Goal: Task Accomplishment & Management: Use online tool/utility

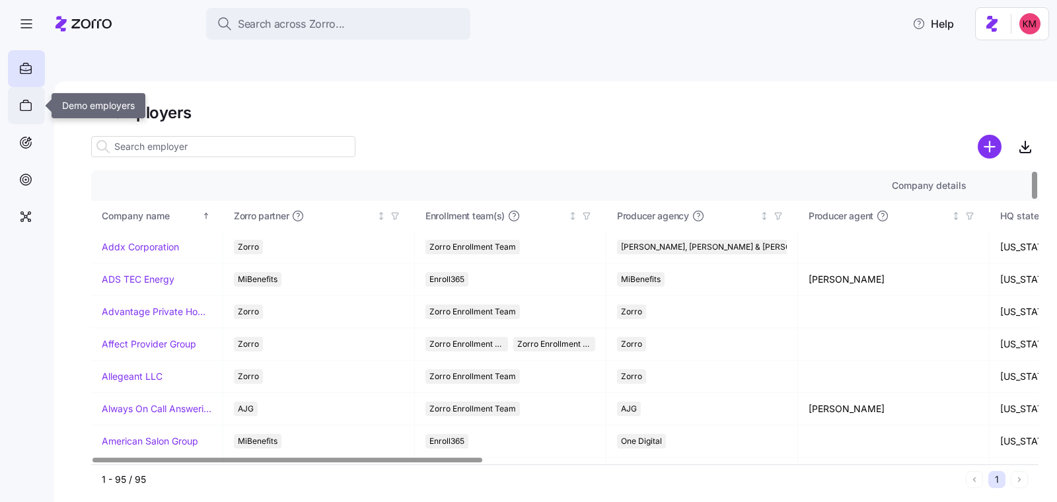
click at [24, 117] on div at bounding box center [26, 105] width 37 height 37
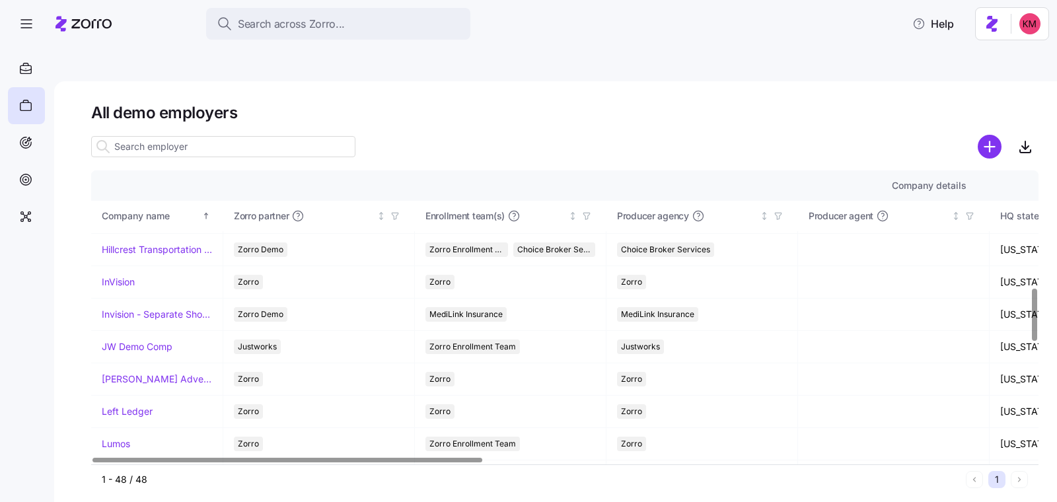
scroll to position [652, 0]
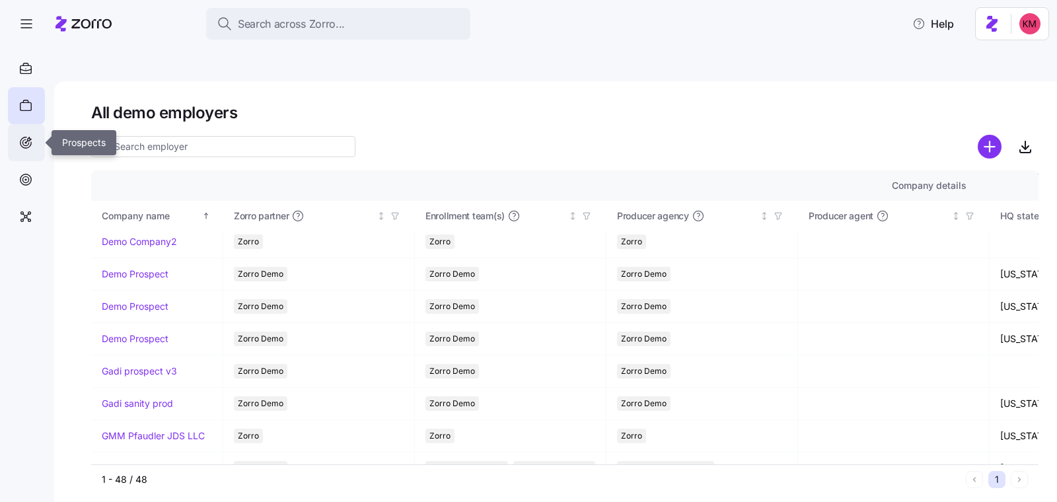
click at [31, 147] on icon at bounding box center [25, 143] width 15 height 16
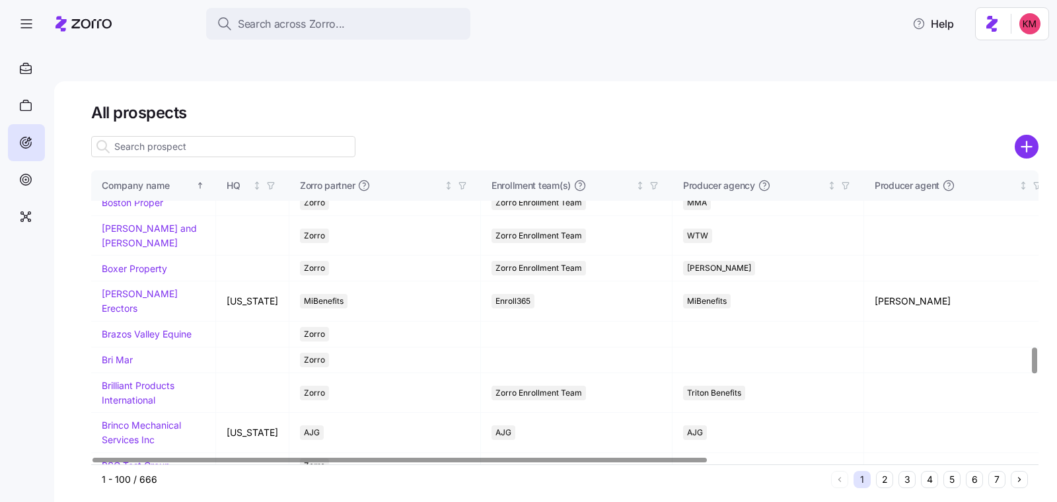
scroll to position [3009, 0]
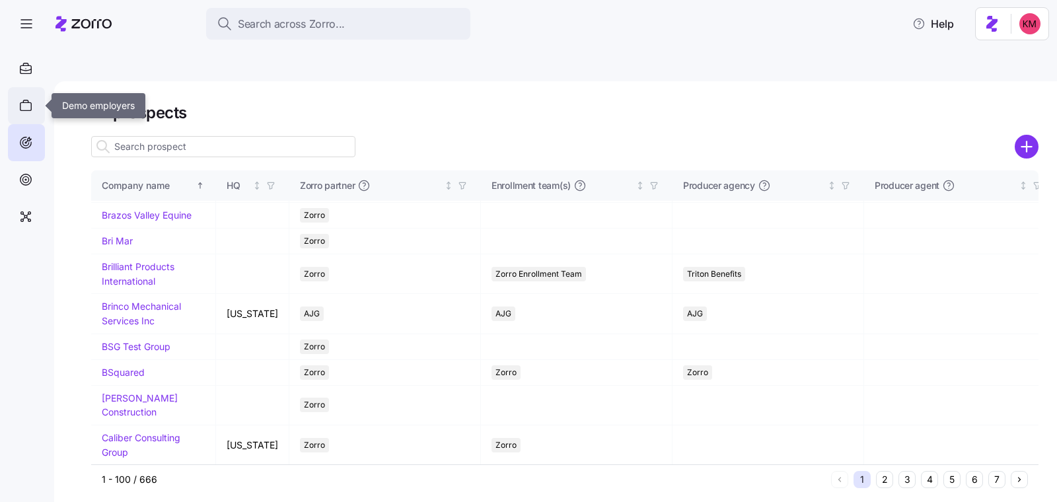
click at [33, 100] on div at bounding box center [26, 105] width 37 height 37
click at [34, 71] on div at bounding box center [26, 68] width 37 height 37
click at [32, 73] on icon at bounding box center [25, 69] width 15 height 16
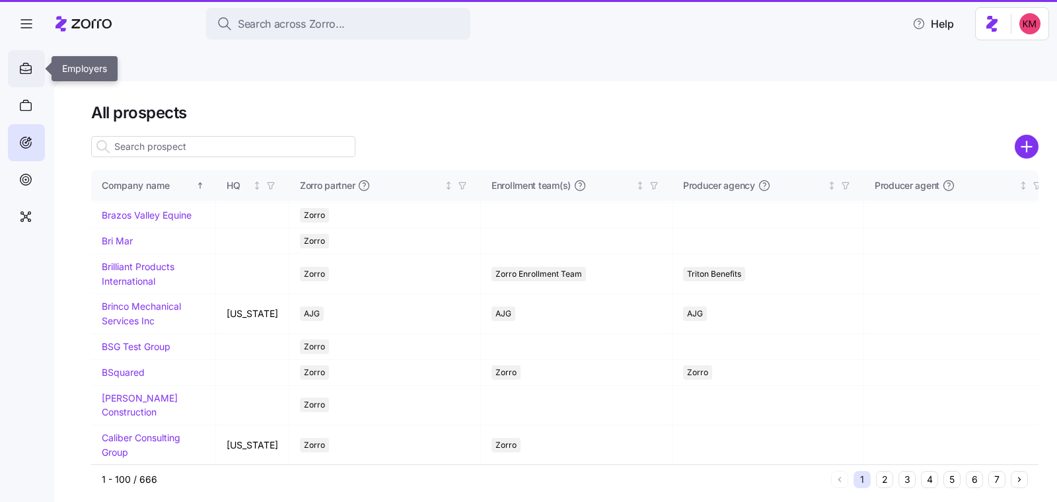
click at [31, 71] on icon at bounding box center [25, 69] width 11 height 8
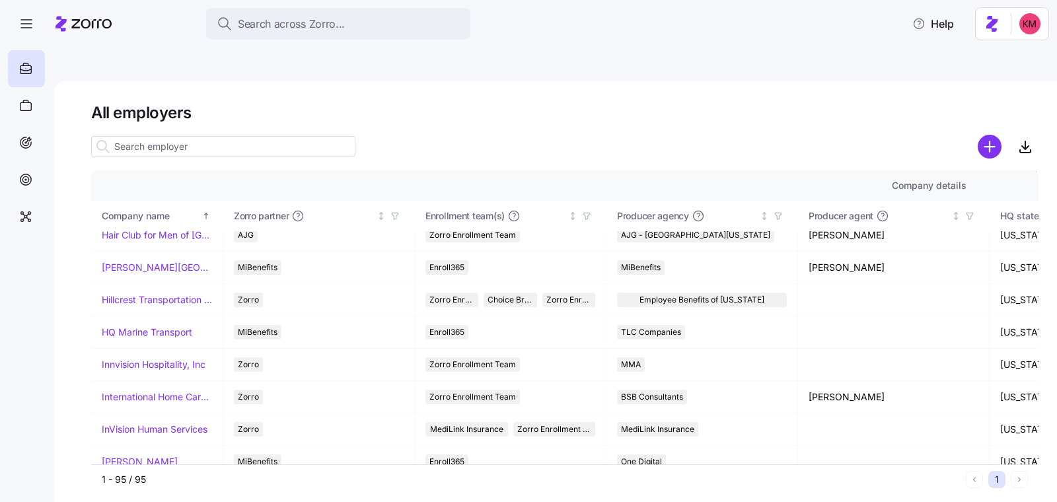
scroll to position [1389, 0]
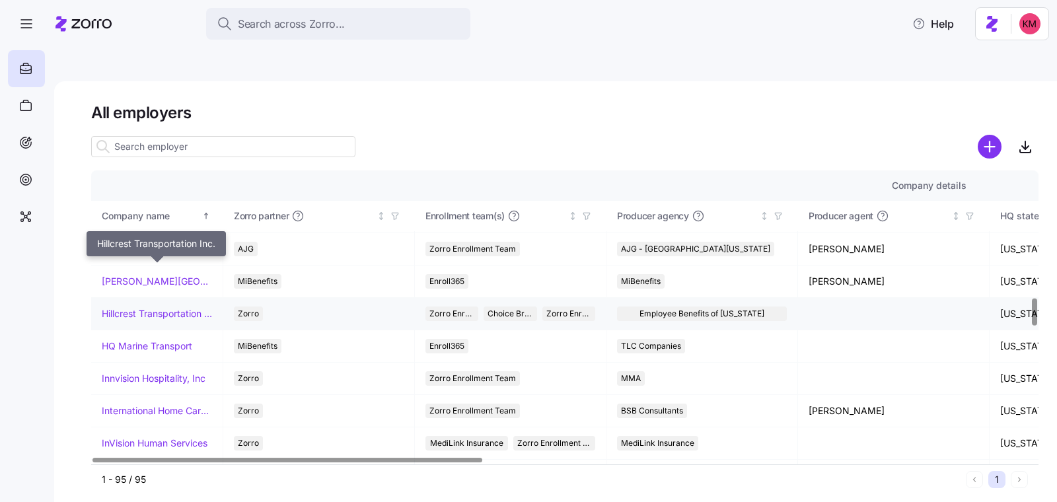
click at [134, 307] on link "Hillcrest Transportation Inc." at bounding box center [157, 313] width 110 height 13
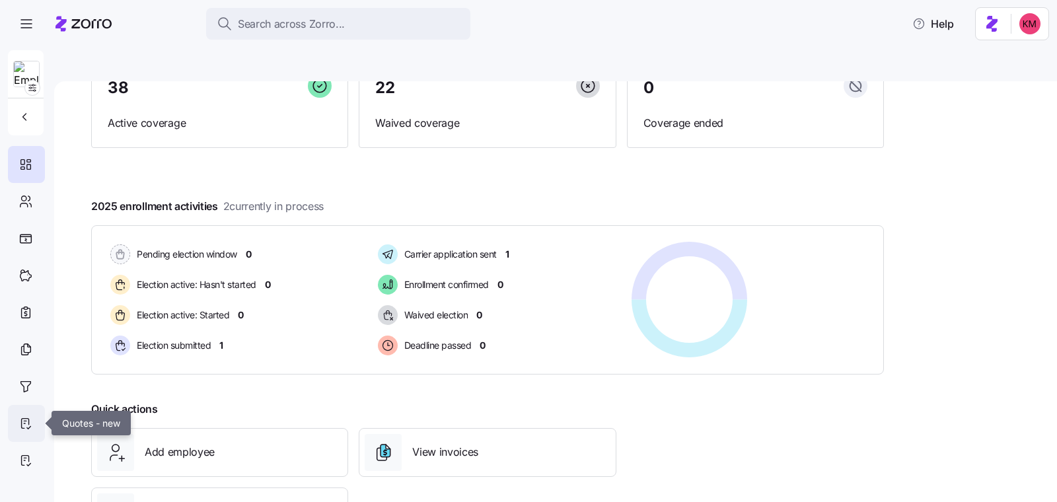
scroll to position [136, 0]
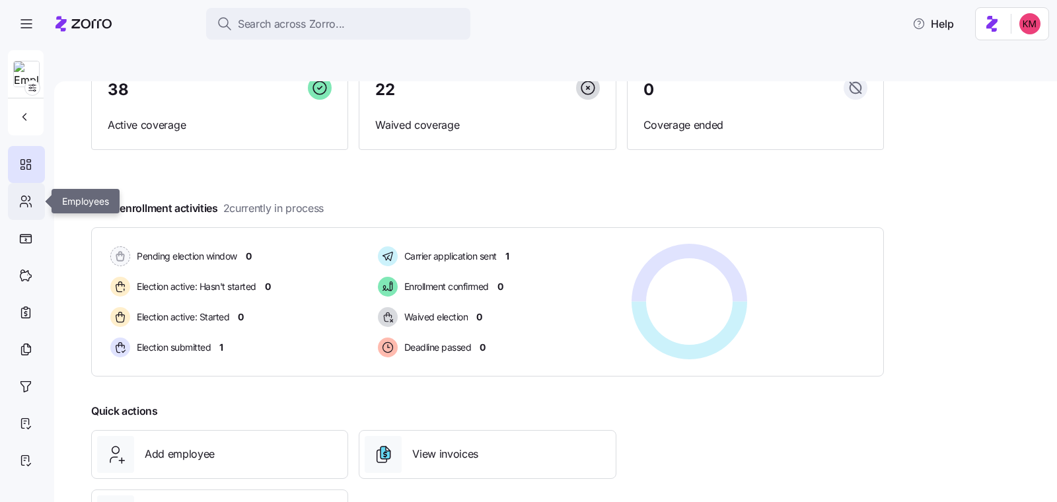
click at [28, 197] on icon at bounding box center [25, 201] width 15 height 16
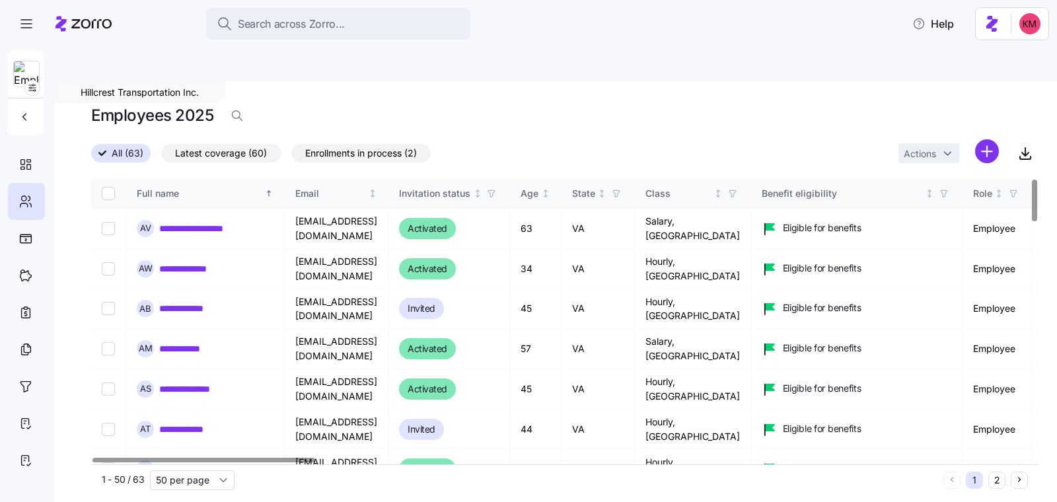
click at [238, 458] on div at bounding box center [203, 460] width 223 height 5
click at [1023, 145] on icon "button" at bounding box center [1025, 153] width 16 height 16
click at [20, 23] on icon "button" at bounding box center [26, 24] width 16 height 16
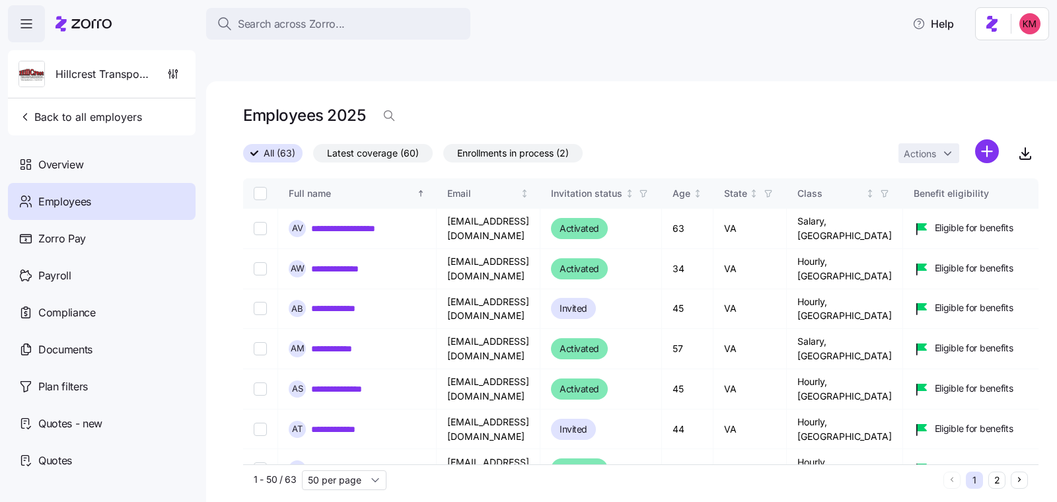
click at [88, 207] on span "Employees" at bounding box center [64, 201] width 53 height 17
click at [60, 116] on span "Back to all employers" at bounding box center [79, 117] width 123 height 16
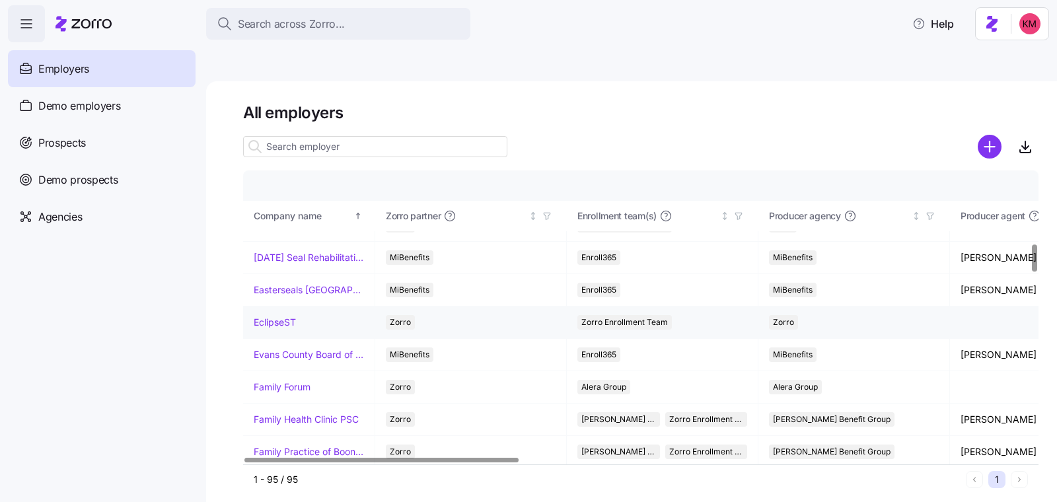
scroll to position [992, 0]
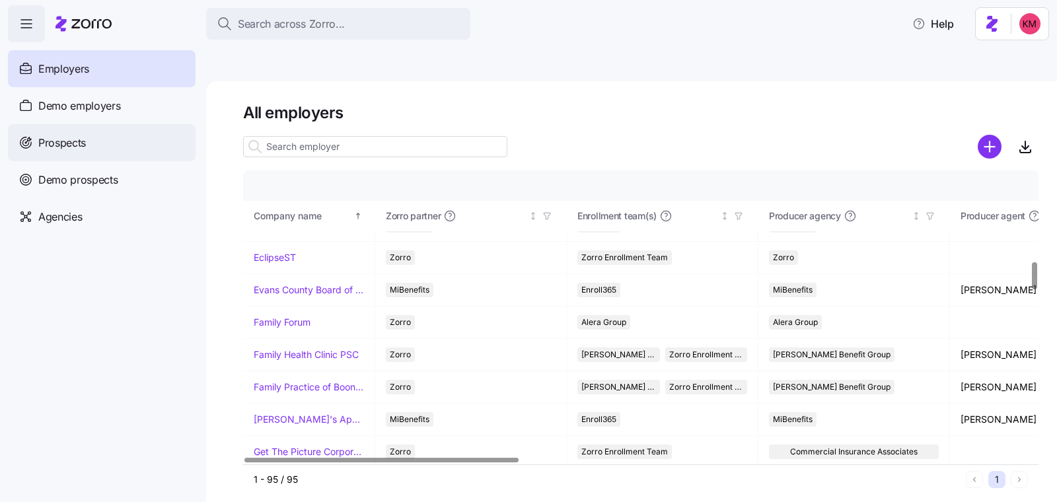
click at [84, 147] on span "Prospects" at bounding box center [62, 143] width 48 height 17
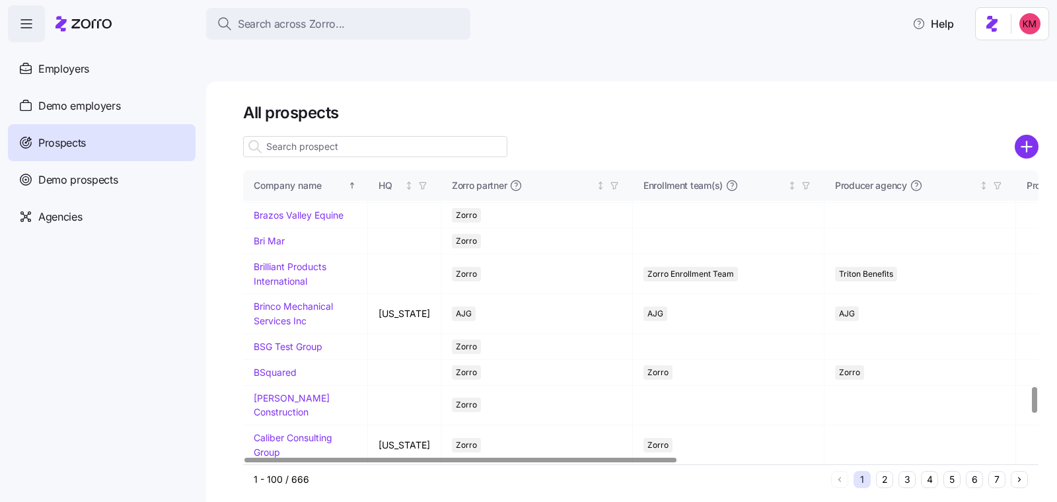
scroll to position [3009, 0]
click at [913, 471] on button "3" at bounding box center [906, 479] width 17 height 17
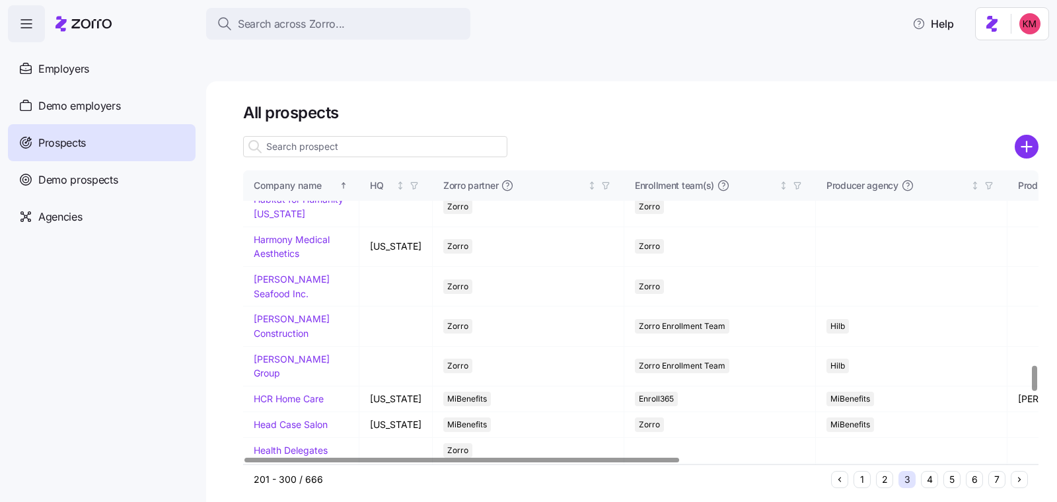
scroll to position [2342, 0]
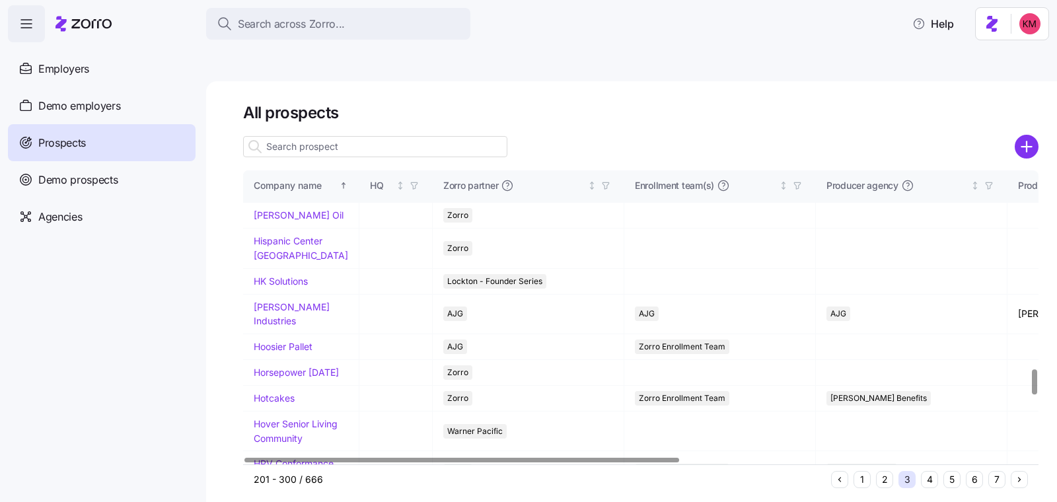
click at [277, 195] on link "Hillcrest 2026" at bounding box center [284, 189] width 61 height 11
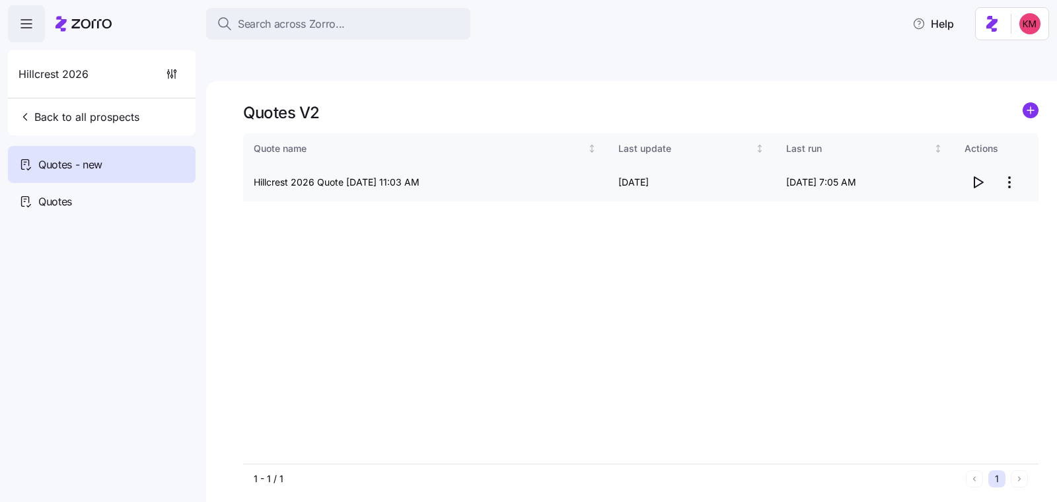
click at [1007, 149] on html "Search across Zorro... Help Hillcrest 2026 Back to all prospects Quotes - new Q…" at bounding box center [528, 313] width 1057 height 627
click at [989, 180] on div "Edit quote" at bounding box center [956, 183] width 122 height 21
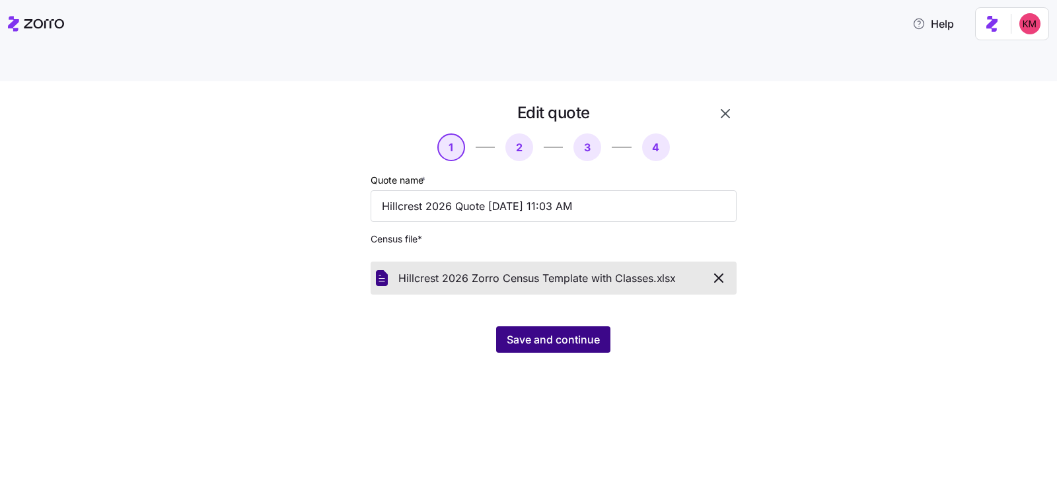
click at [551, 331] on span "Save and continue" at bounding box center [552, 339] width 93 height 16
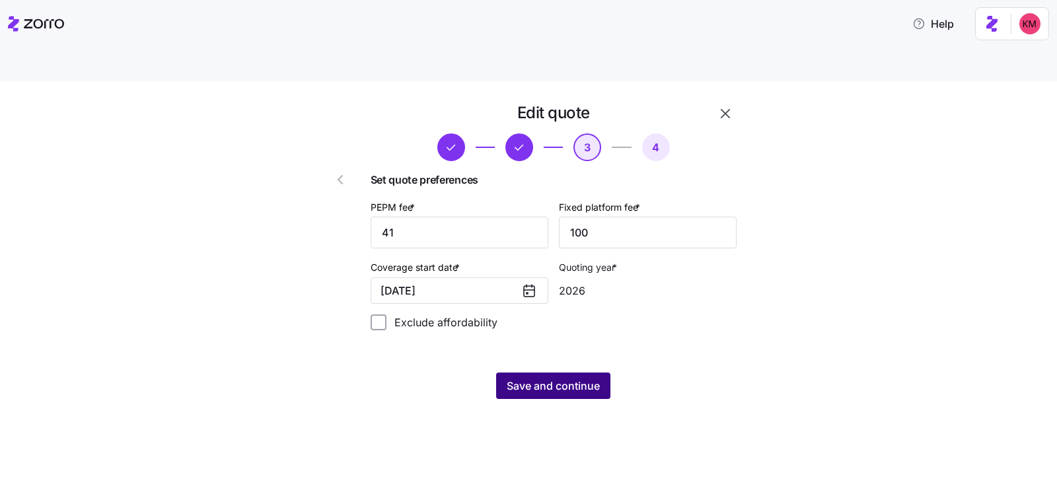
click at [607, 372] on button "Save and continue" at bounding box center [553, 385] width 114 height 26
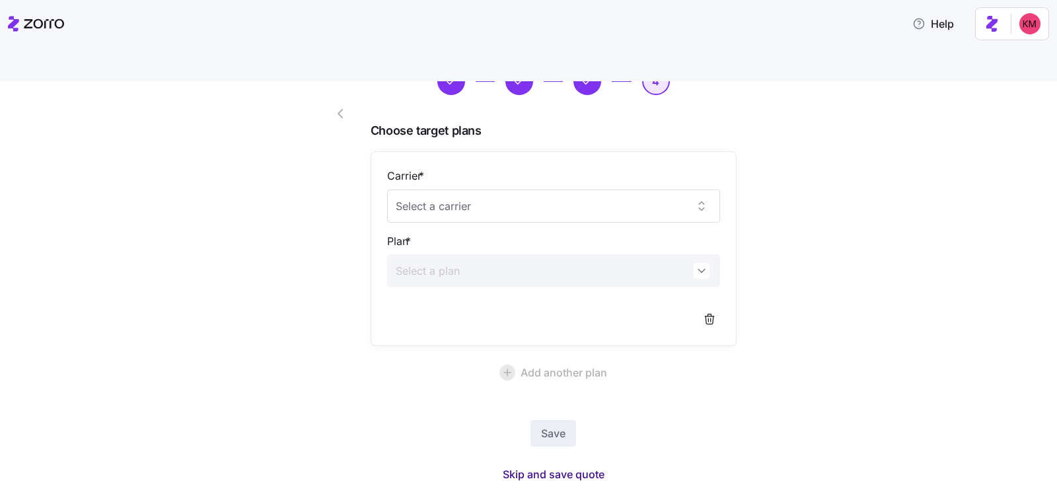
click at [536, 466] on span "Skip and save quote" at bounding box center [554, 474] width 102 height 16
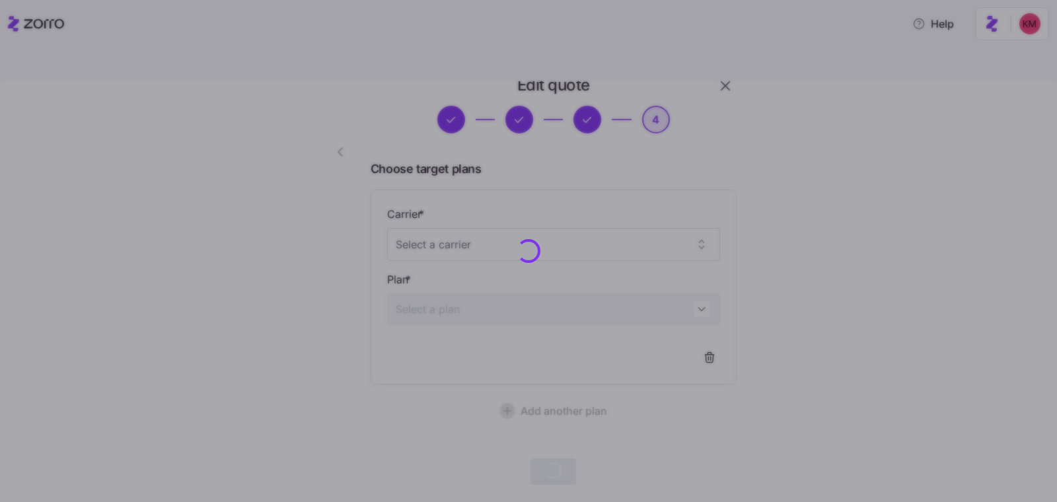
scroll to position [27, 0]
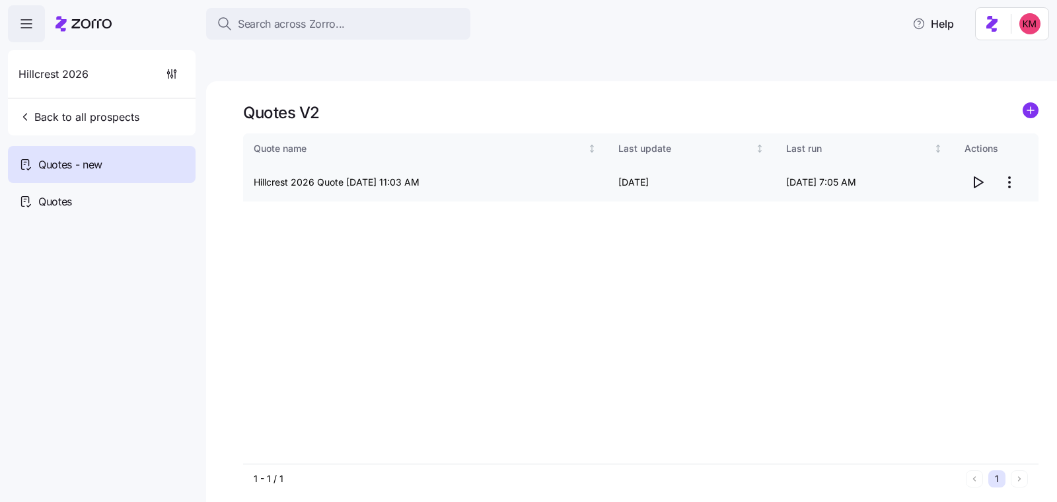
click at [977, 174] on icon "button" at bounding box center [977, 182] width 16 height 16
click at [127, 189] on div "Quotes" at bounding box center [102, 201] width 188 height 37
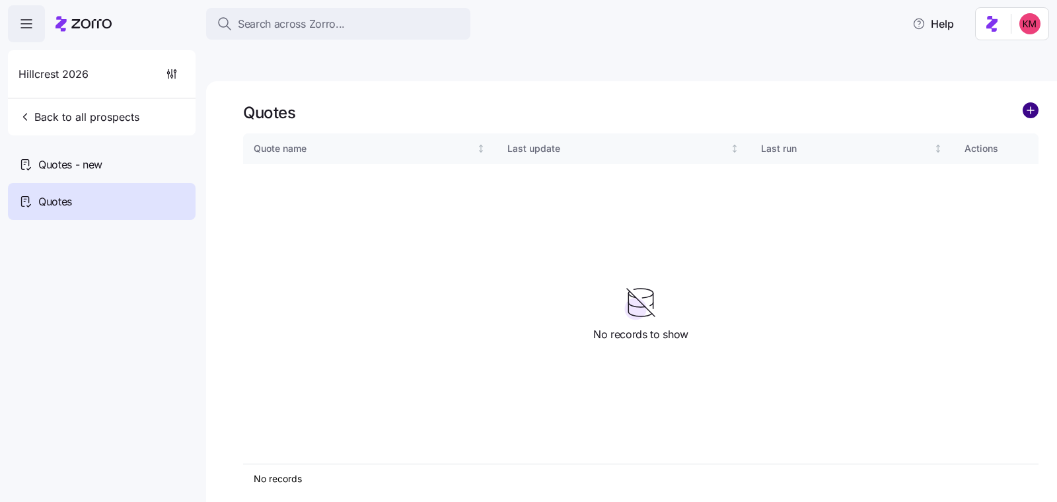
click at [1035, 103] on circle "add icon" at bounding box center [1030, 110] width 15 height 15
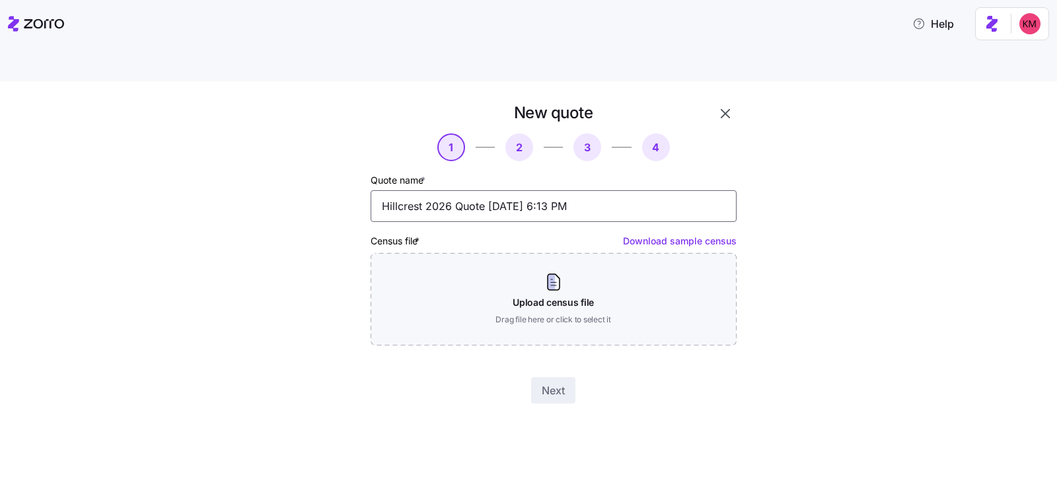
click at [446, 190] on input "Hillcrest 2026 Quote [DATE] 6:13 PM" at bounding box center [553, 206] width 366 height 32
type input "Hillcrest 2025 Quote [DATE] 6:13 PM"
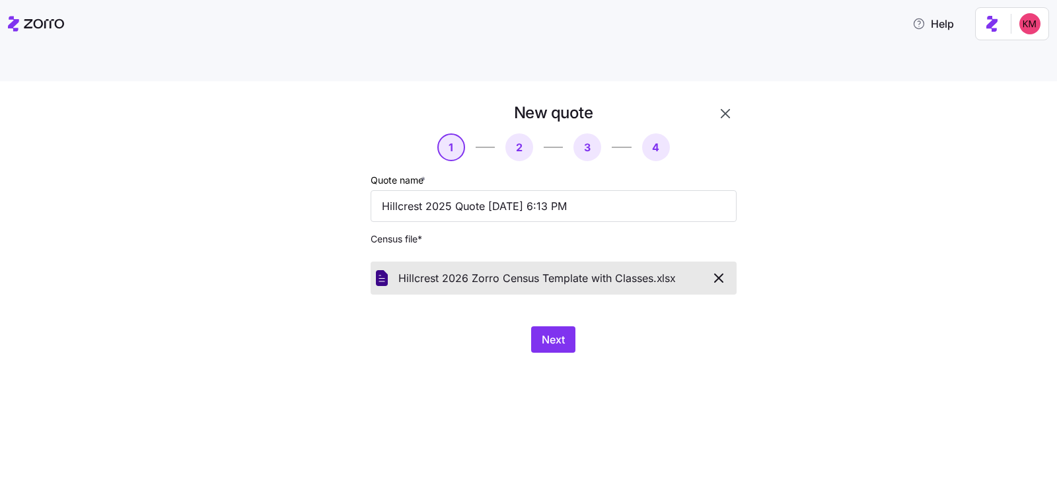
click at [524, 376] on div "New quote 1 2 3 4 Quote name * Hillcrest 2025 Quote [DATE] 6:13 PM Census file …" at bounding box center [528, 307] width 1057 height 452
click at [545, 331] on span "Next" at bounding box center [552, 339] width 23 height 16
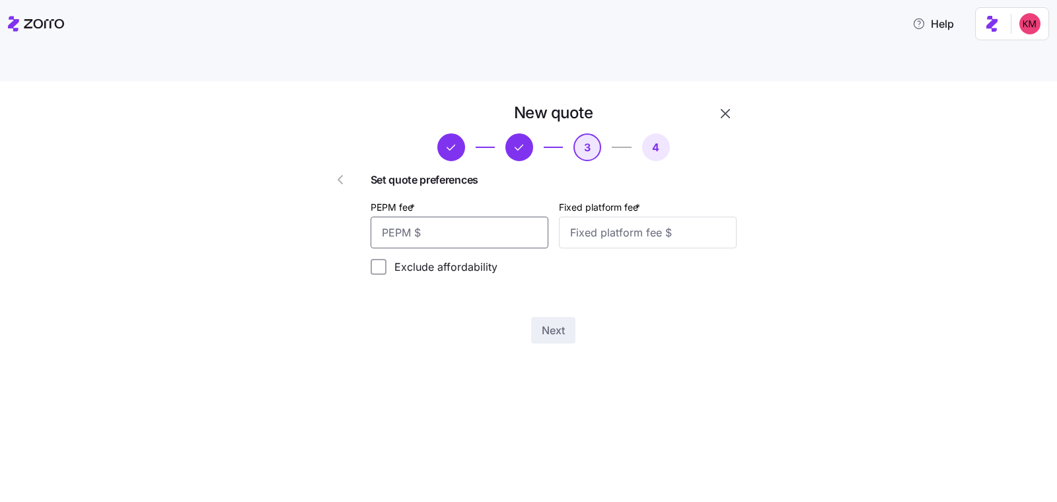
click at [489, 217] on input "PEPM fee *" at bounding box center [459, 233] width 178 height 32
type input "41"
type input "00"
click at [635, 217] on input "Fixed platform fee *" at bounding box center [648, 233] width 178 height 32
type input "100"
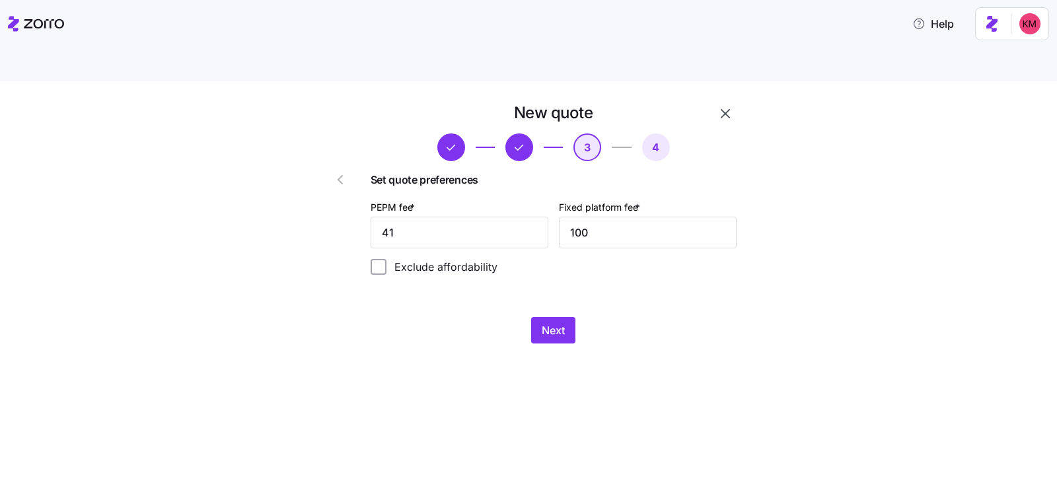
click at [839, 357] on div "New quote 3 4 Set quote preferences PEPM fee * 41 Fixed platform fee * 100 Excl…" at bounding box center [528, 307] width 1057 height 452
click at [565, 317] on button "Next" at bounding box center [553, 330] width 44 height 26
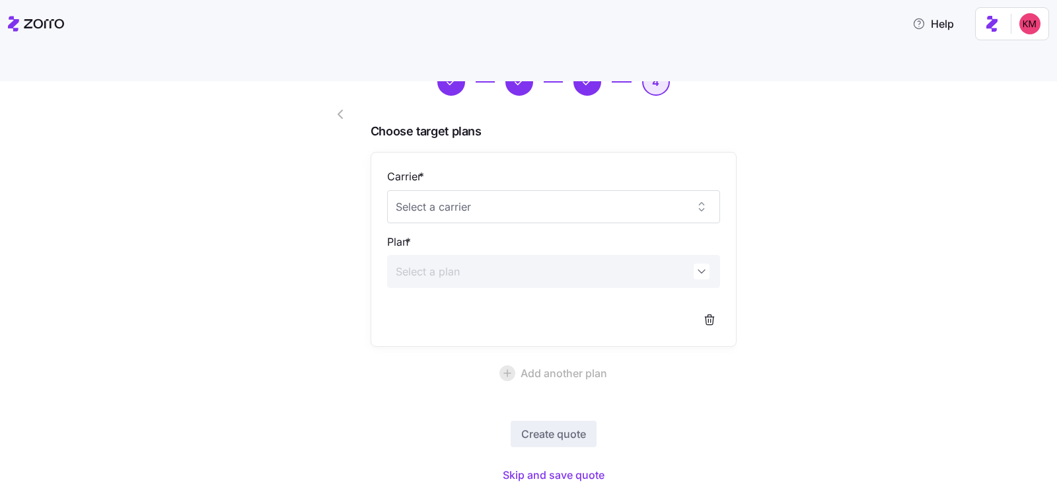
scroll to position [66, 0]
click at [554, 466] on span "Skip and save quote" at bounding box center [554, 474] width 102 height 16
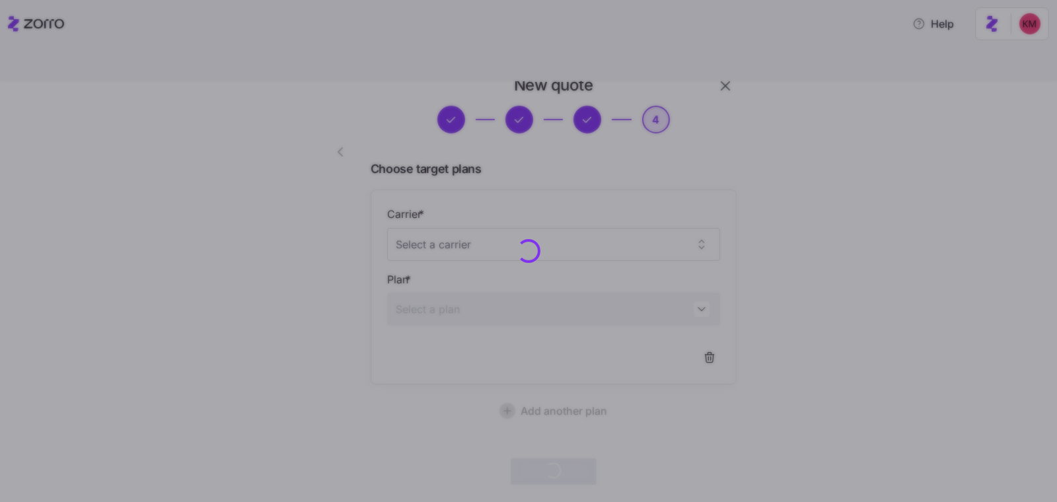
scroll to position [27, 0]
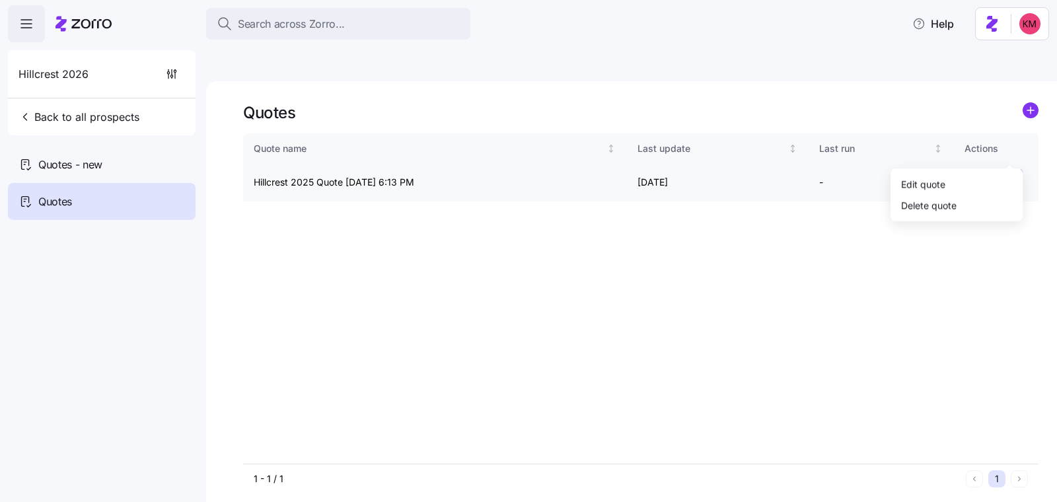
click at [1008, 153] on html "Search across Zorro... Help Hillcrest 2026 Back to all prospects Quotes - new Q…" at bounding box center [528, 313] width 1057 height 627
click at [934, 182] on div "Edit quote" at bounding box center [923, 183] width 44 height 15
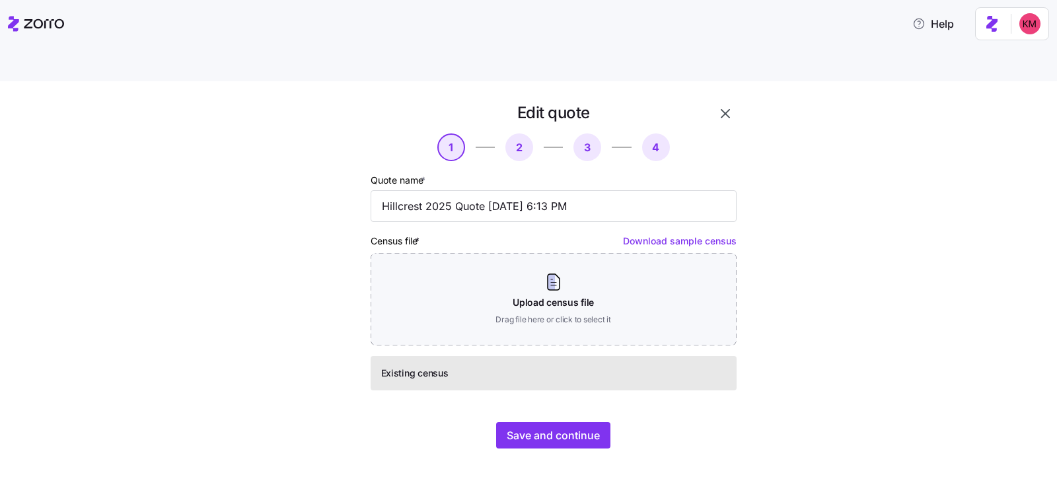
click at [563, 426] on div "Edit quote 1 2 3 4 Quote name * Hillcrest 2025 Quote [DATE] 6:13 PM Census file…" at bounding box center [537, 283] width 462 height 363
click at [556, 427] on span "Save and continue" at bounding box center [552, 435] width 93 height 16
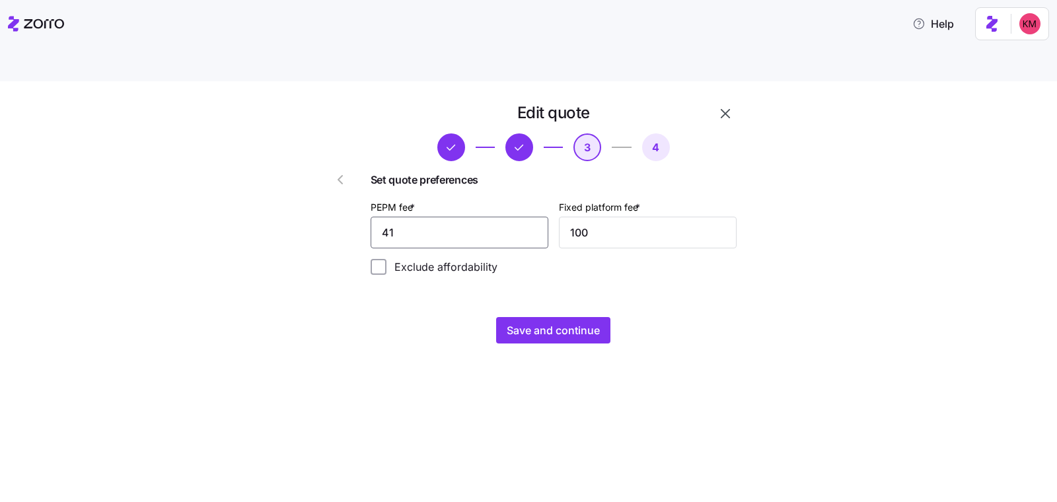
click at [446, 217] on input "41" at bounding box center [459, 233] width 178 height 32
type input "51"
drag, startPoint x: 523, startPoint y: 366, endPoint x: 527, endPoint y: 302, distance: 64.2
click at [523, 366] on div "Edit quote 3 4 Set quote preferences PEPM fee * 51 Fixed platform fee * 100 Exc…" at bounding box center [528, 307] width 1057 height 452
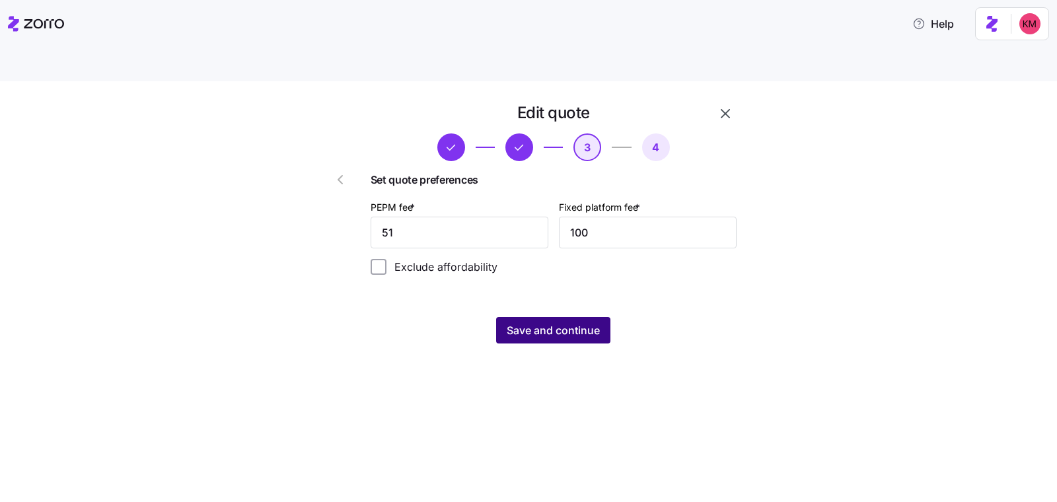
click at [527, 322] on span "Save and continue" at bounding box center [552, 330] width 93 height 16
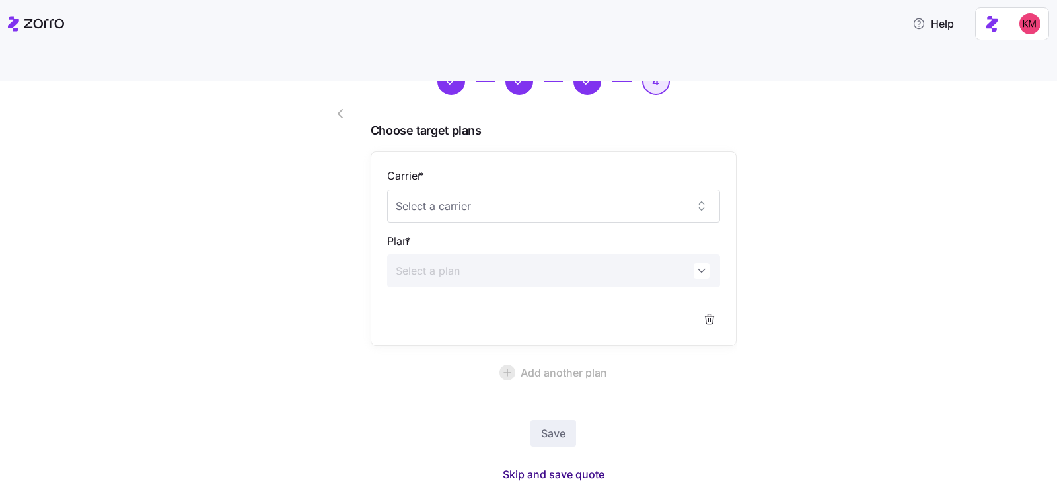
click at [567, 466] on span "Skip and save quote" at bounding box center [554, 474] width 102 height 16
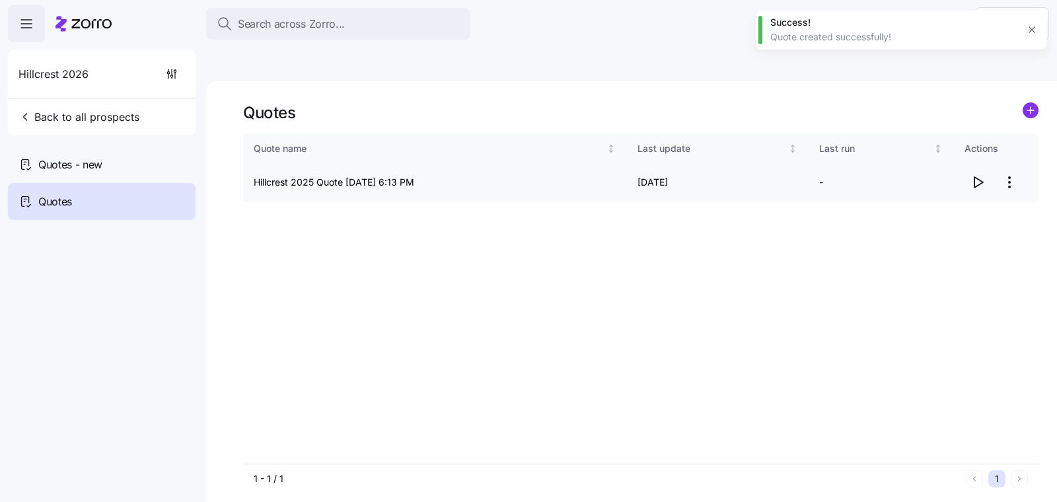
click at [974, 174] on icon "button" at bounding box center [977, 182] width 16 height 16
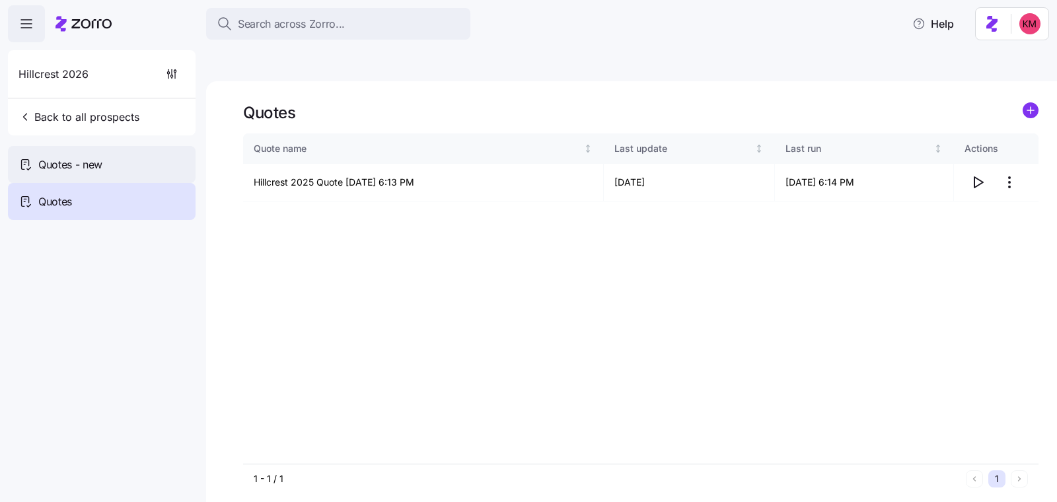
click at [123, 159] on div "Quotes - new" at bounding box center [102, 164] width 188 height 37
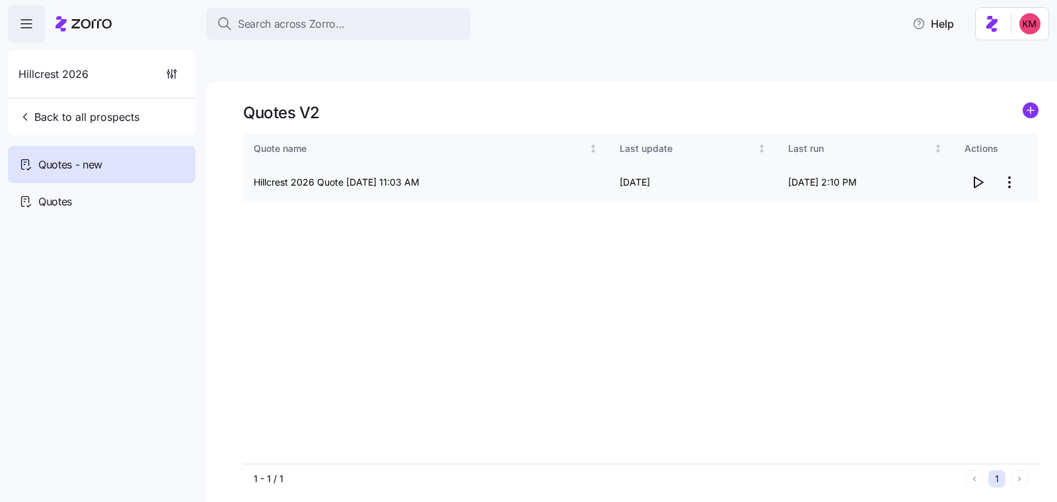
click at [1005, 143] on html "Search across Zorro... Help Hillcrest 2026 Back to all prospects Quotes - new Q…" at bounding box center [528, 313] width 1057 height 627
click at [963, 190] on div "Edit quote" at bounding box center [956, 183] width 122 height 21
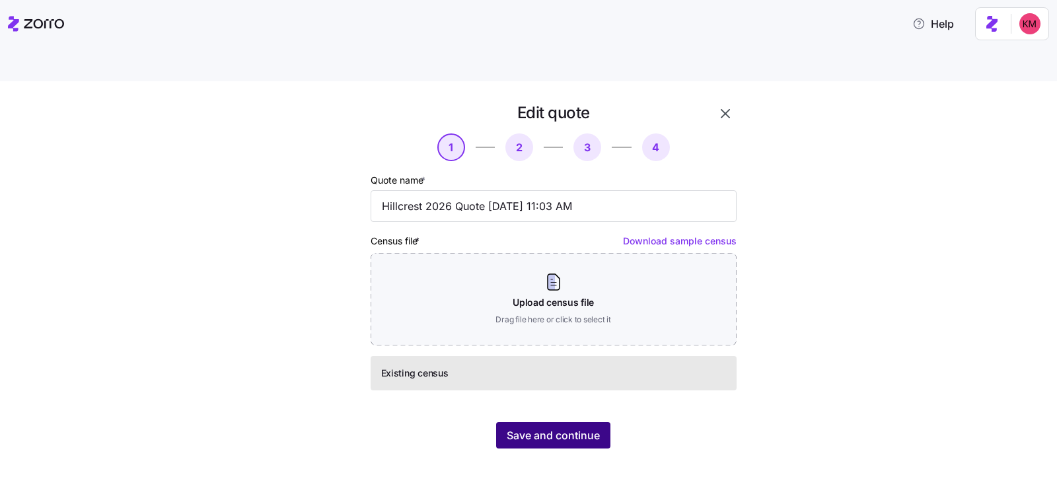
click at [565, 427] on span "Save and continue" at bounding box center [552, 435] width 93 height 16
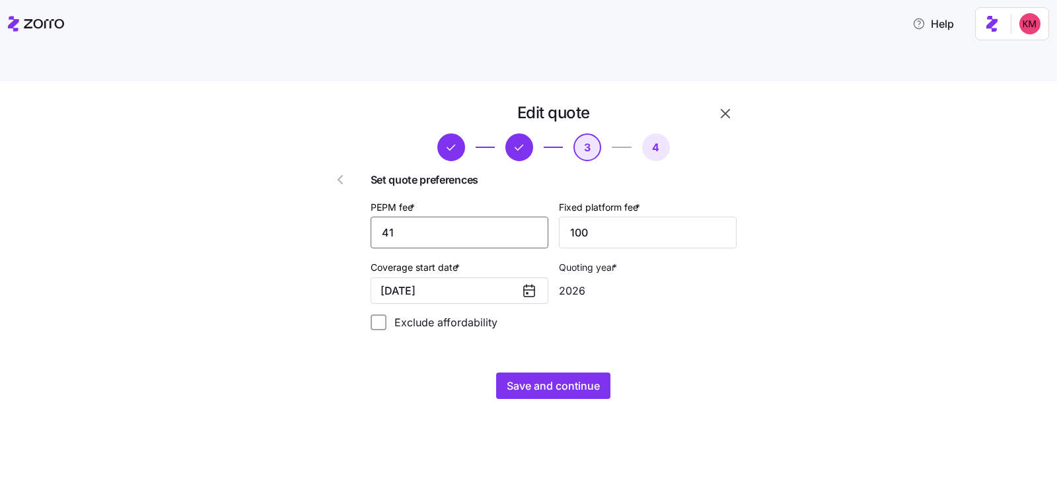
click at [508, 217] on input "41" at bounding box center [459, 233] width 178 height 32
type input "51"
click at [635, 372] on div "Save and continue" at bounding box center [553, 385] width 366 height 26
click at [581, 378] on span "Save and continue" at bounding box center [552, 386] width 93 height 16
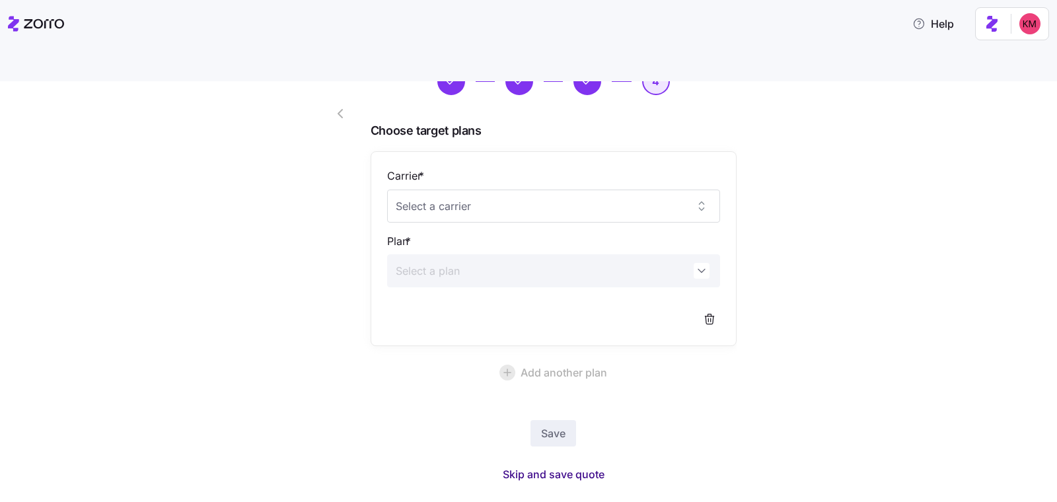
click at [549, 466] on span "Skip and save quote" at bounding box center [554, 474] width 102 height 16
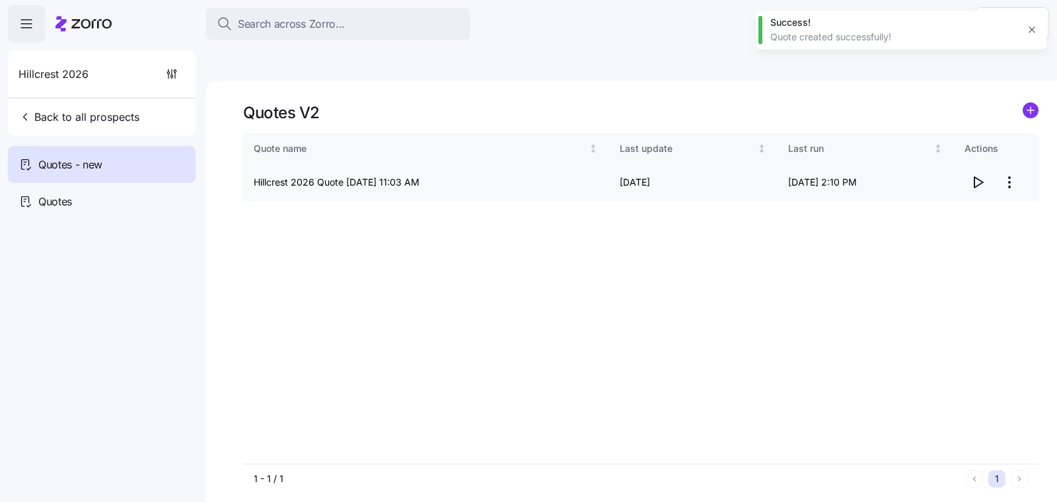
click at [975, 174] on icon "button" at bounding box center [977, 182] width 16 height 16
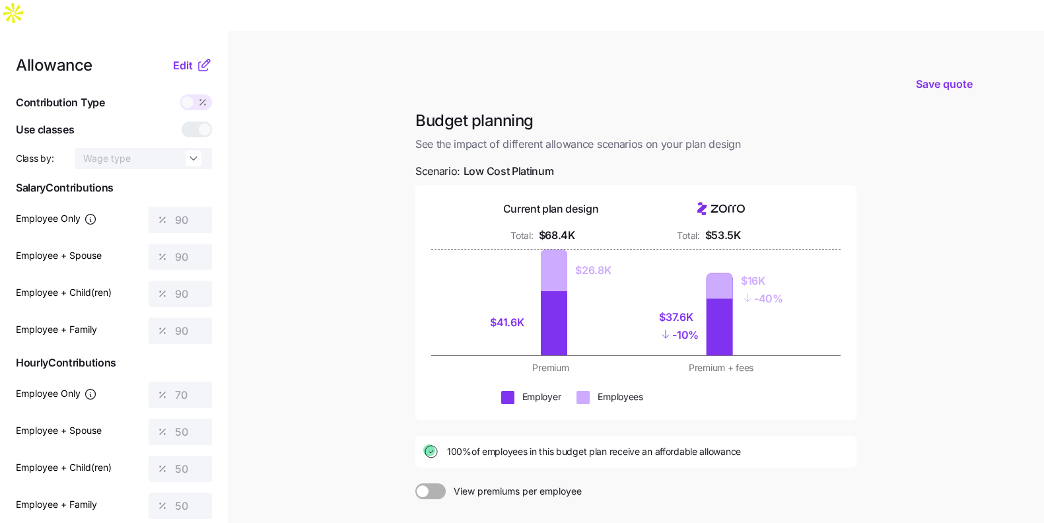
scroll to position [58, 0]
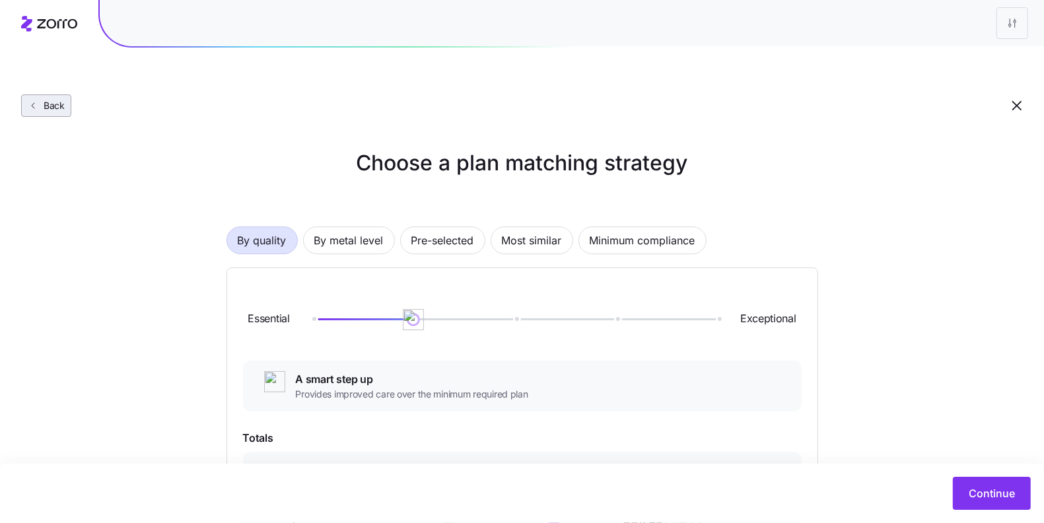
click at [41, 99] on span "Back" at bounding box center [51, 105] width 26 height 13
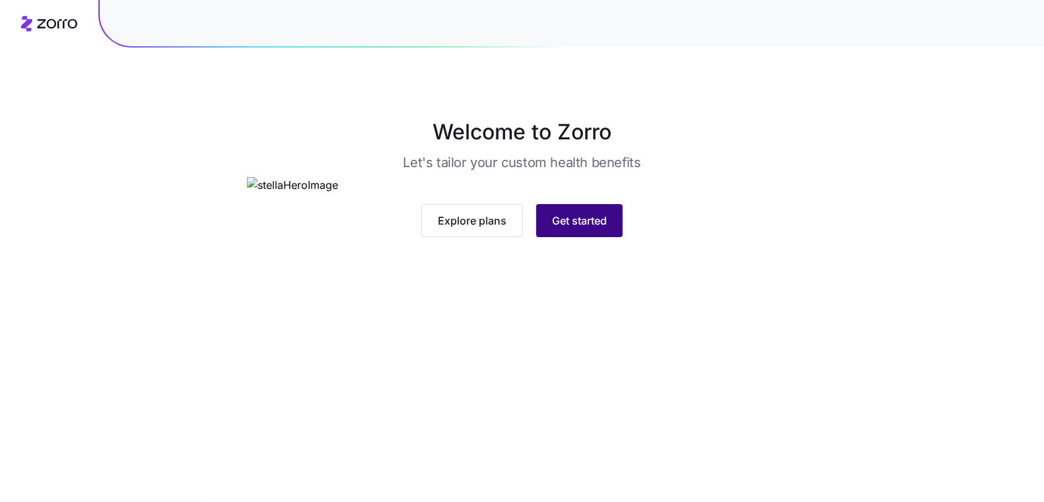
click at [576, 237] on button "Get started" at bounding box center [579, 220] width 87 height 33
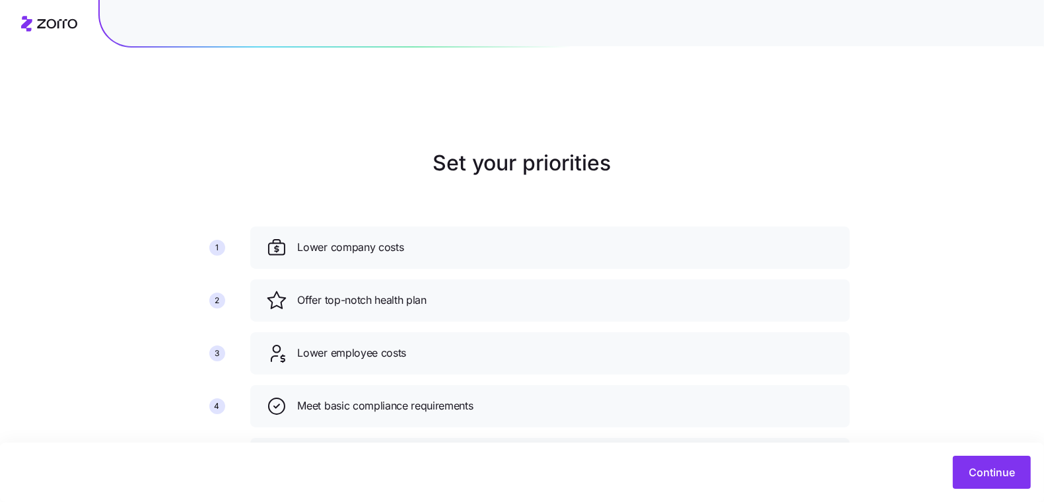
scroll to position [94, 0]
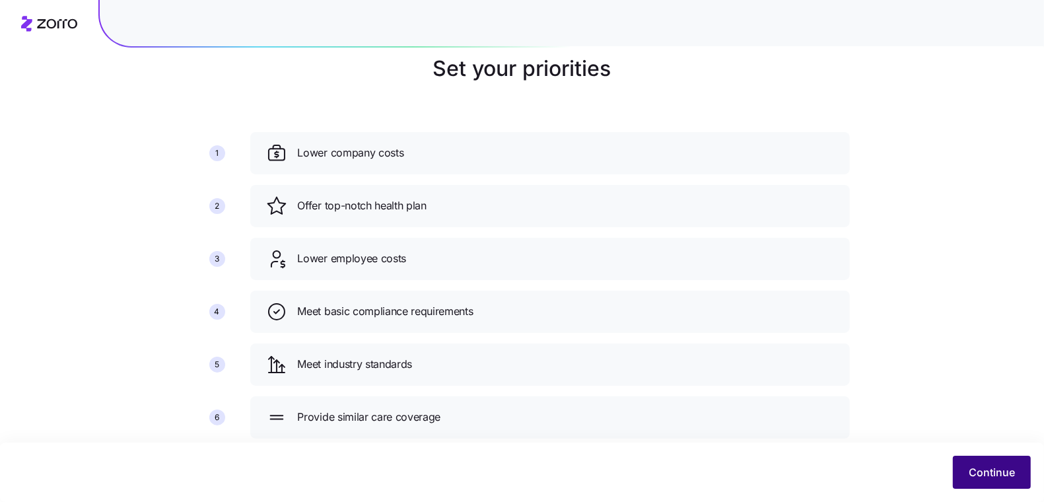
click at [1002, 456] on button "Continue" at bounding box center [992, 472] width 78 height 33
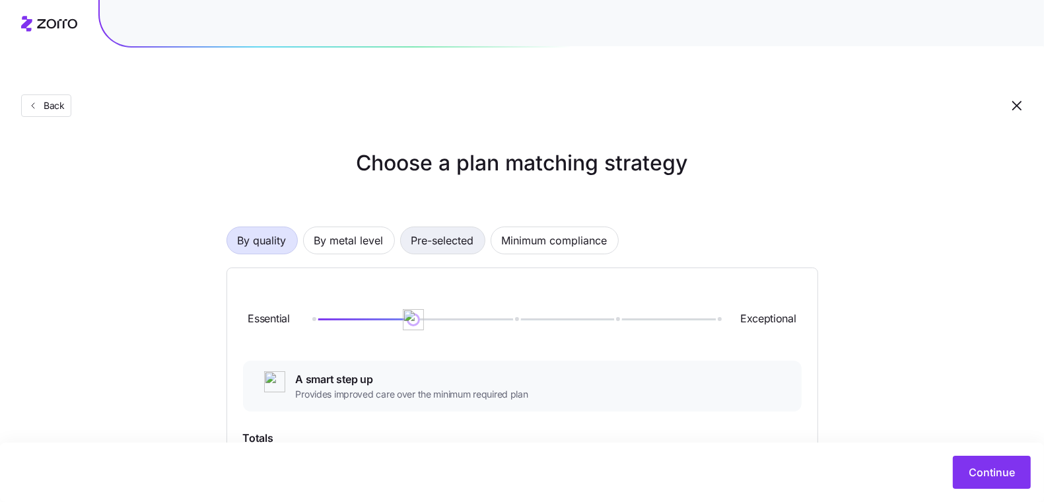
click at [453, 227] on span "Pre-selected" at bounding box center [442, 240] width 63 height 26
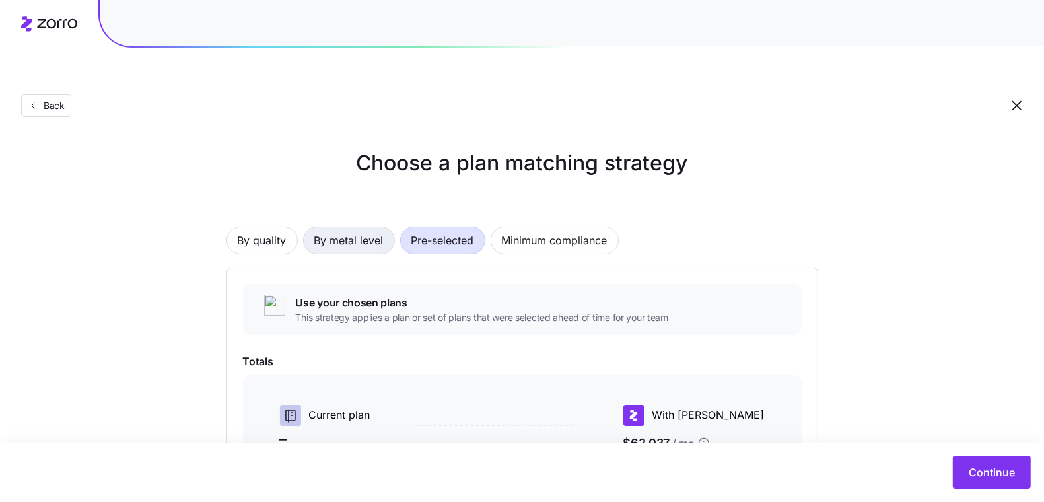
click at [335, 227] on span "By metal level" at bounding box center [348, 240] width 69 height 26
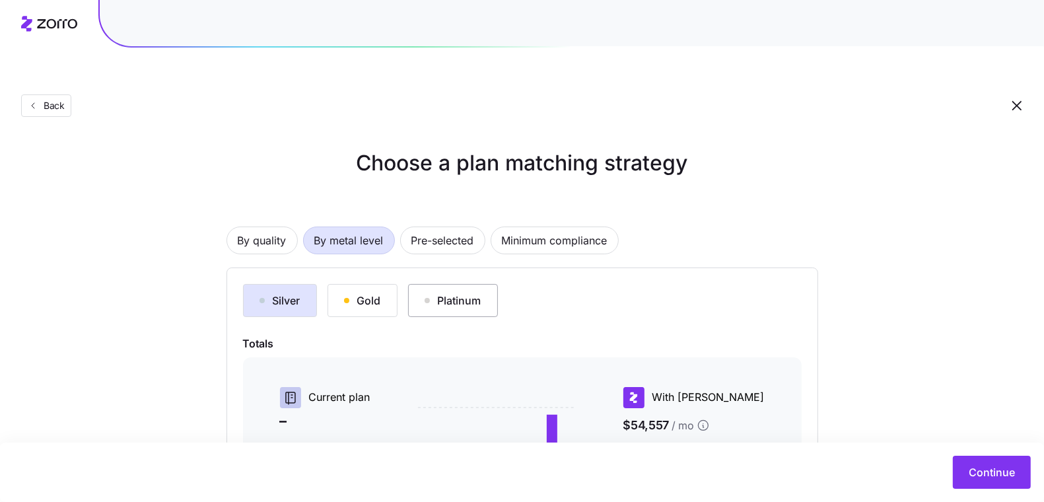
click at [494, 284] on button "Platinum" at bounding box center [453, 300] width 90 height 33
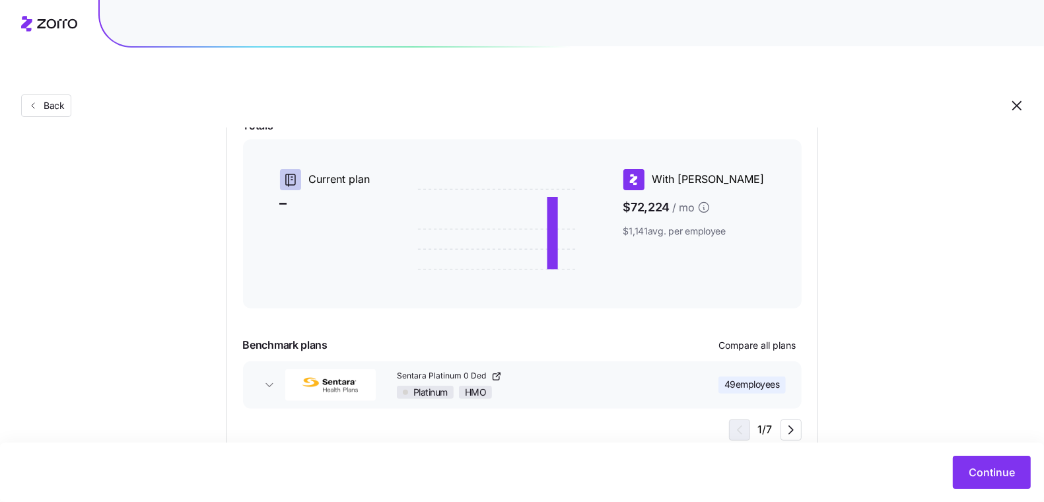
scroll to position [225, 0]
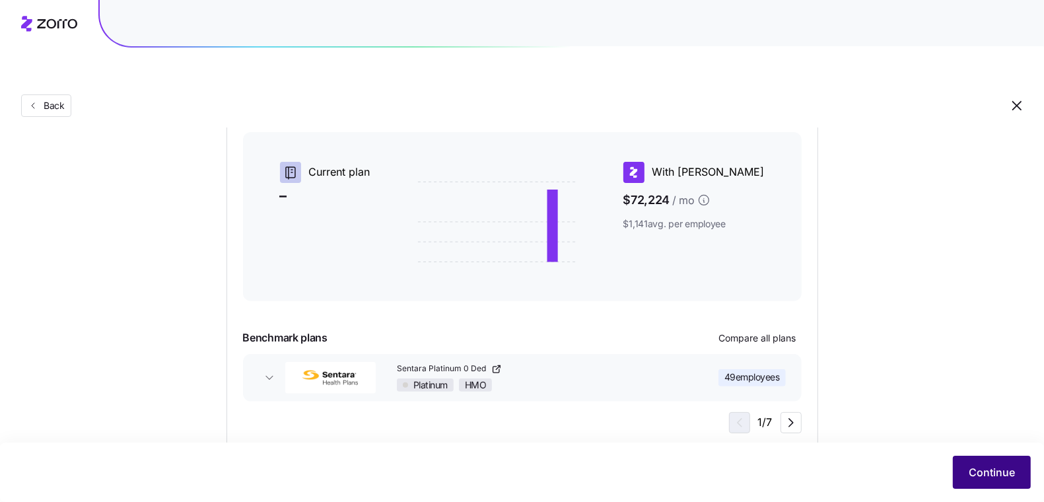
click at [981, 470] on span "Continue" at bounding box center [992, 472] width 46 height 16
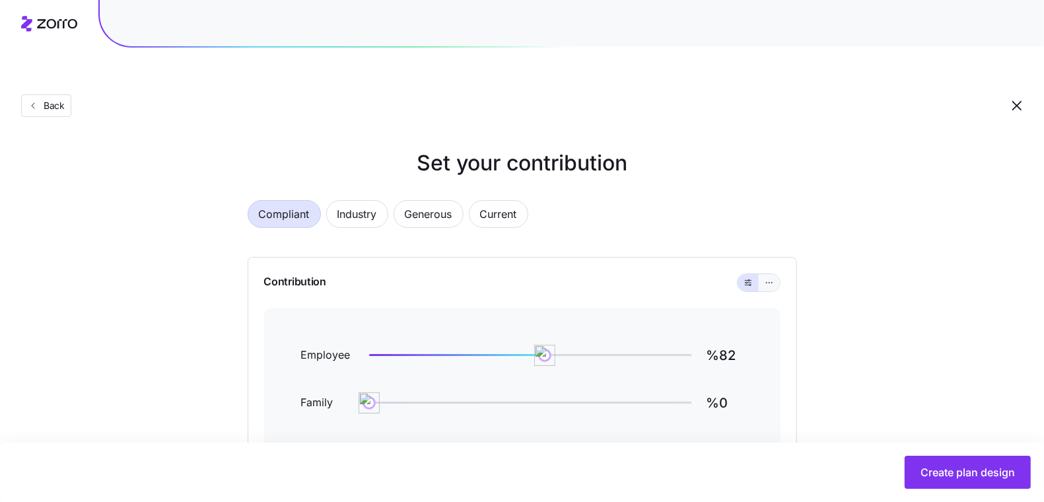
click at [768, 274] on button "button" at bounding box center [769, 282] width 21 height 17
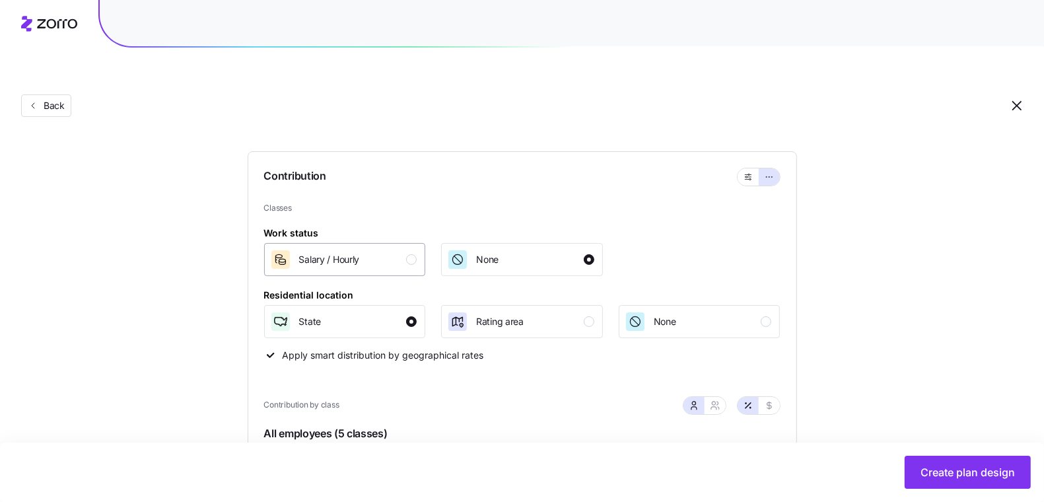
click at [406, 249] on div "Salary / Hourly" at bounding box center [343, 259] width 147 height 21
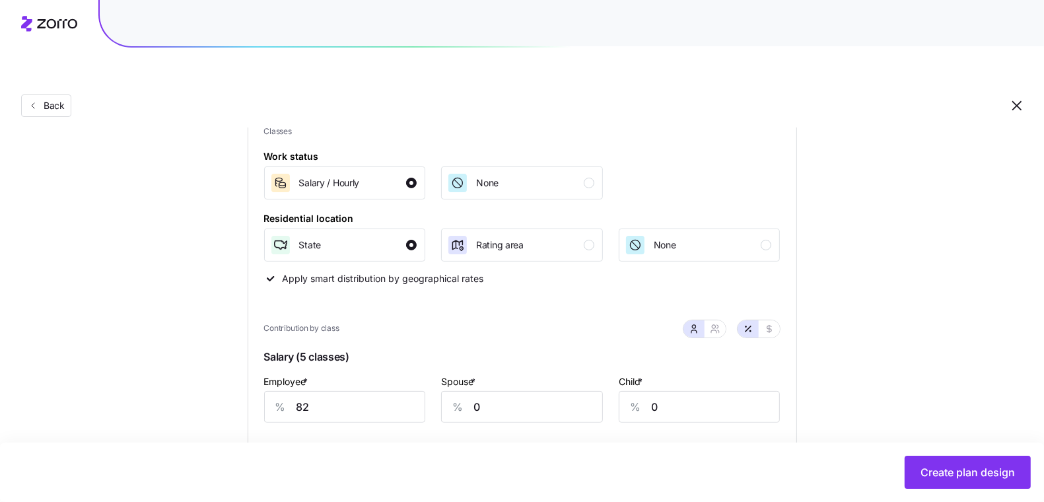
scroll to position [244, 0]
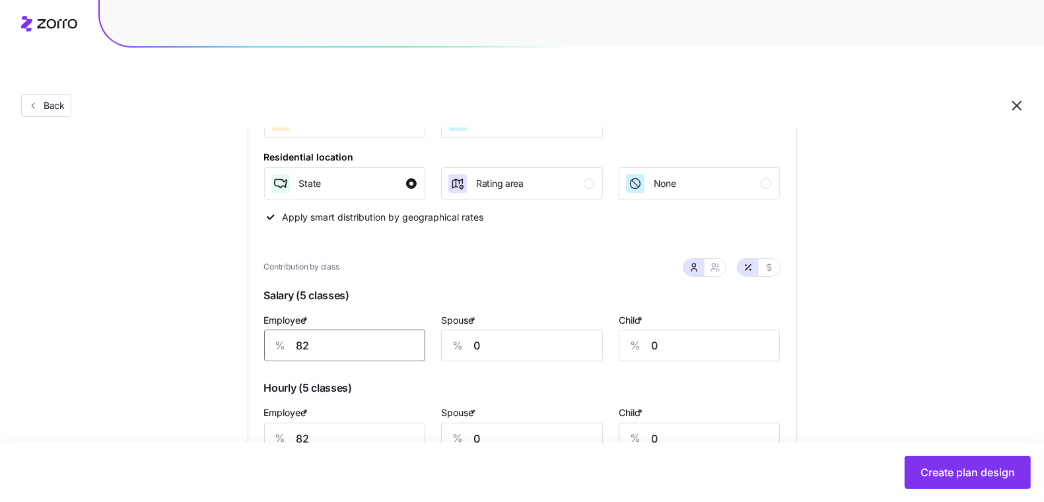
click at [363, 330] on input "82" at bounding box center [345, 346] width 162 height 32
type input "90"
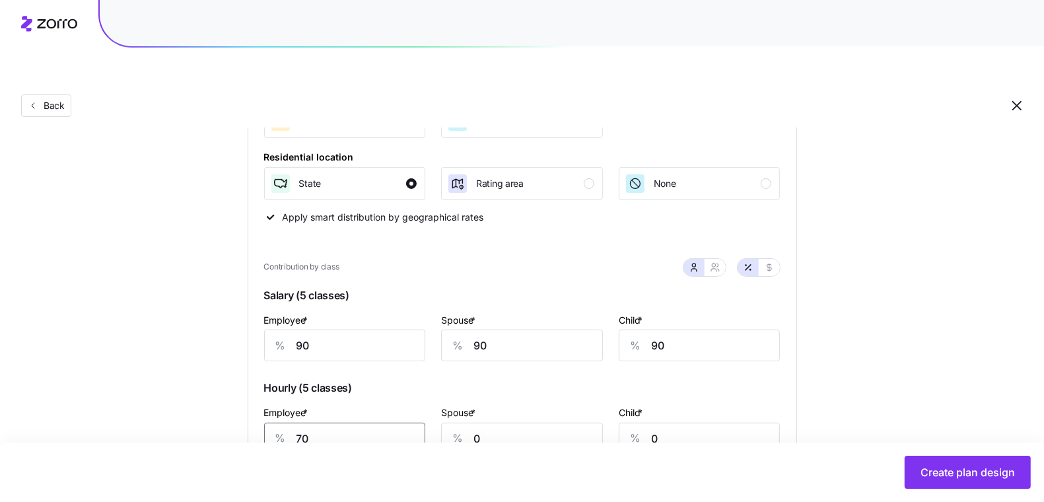
type input "70"
type input "50"
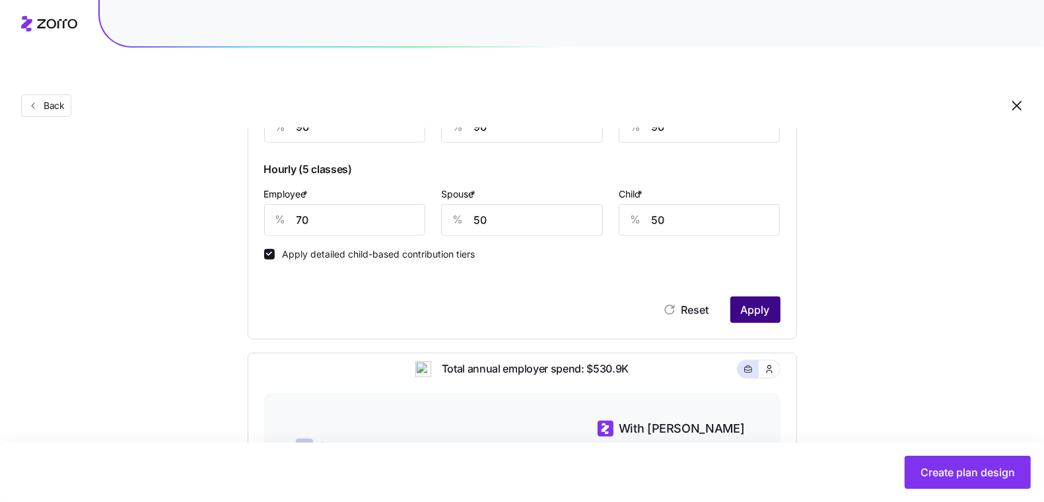
click at [766, 302] on span "Apply" at bounding box center [755, 310] width 29 height 16
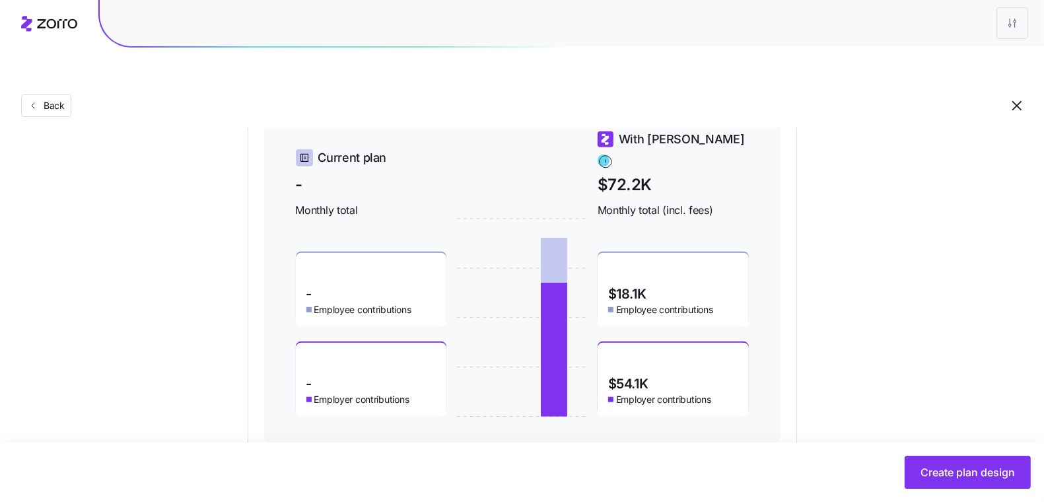
scroll to position [754, 0]
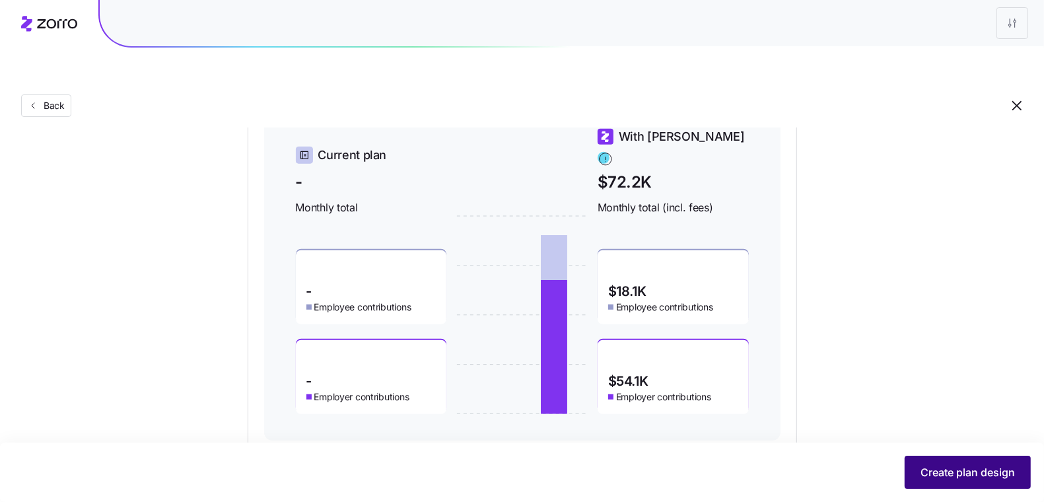
click at [942, 468] on span "Create plan design" at bounding box center [968, 472] width 94 height 16
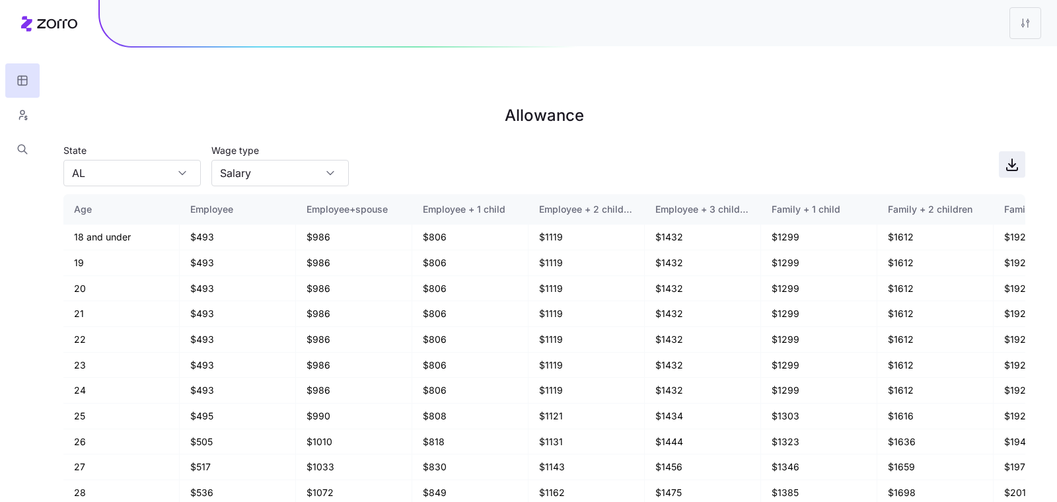
click at [1010, 157] on icon "button" at bounding box center [1012, 165] width 16 height 16
click at [29, 116] on button "button" at bounding box center [22, 115] width 34 height 34
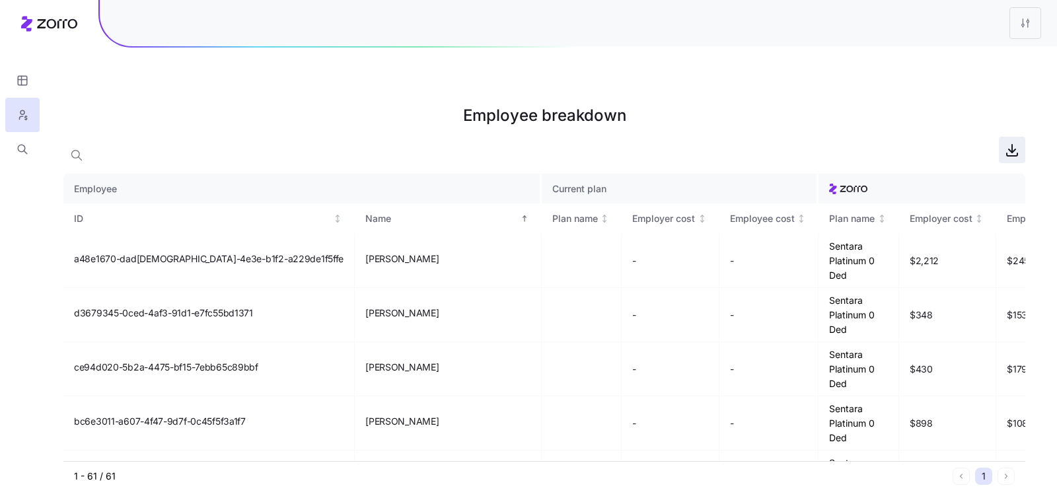
click at [1019, 142] on icon "button" at bounding box center [1012, 150] width 16 height 16
click at [1031, 24] on html "Employee breakdown Employee Current plan ID Name Plan name Employer cost Employ…" at bounding box center [528, 317] width 1057 height 635
click at [998, 59] on div "Edit plan design" at bounding box center [970, 58] width 131 height 21
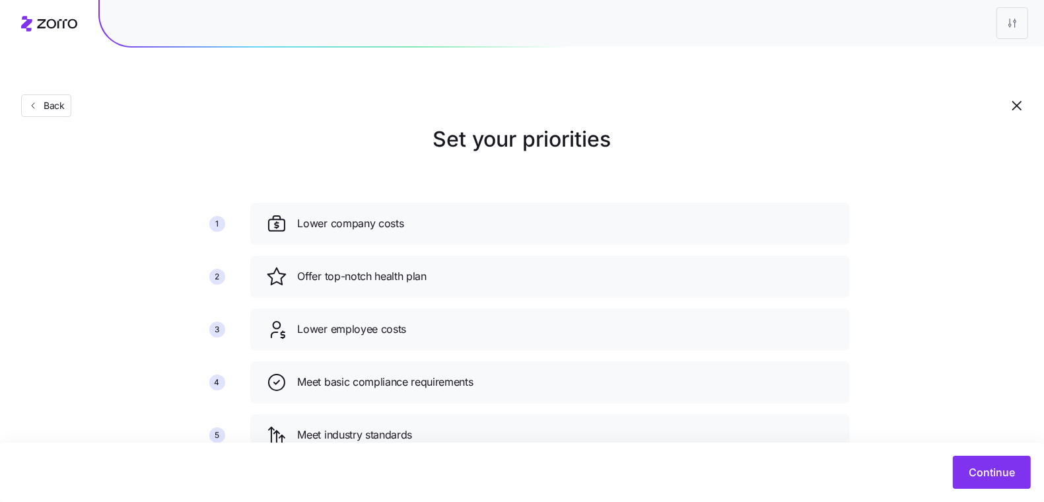
scroll to position [94, 0]
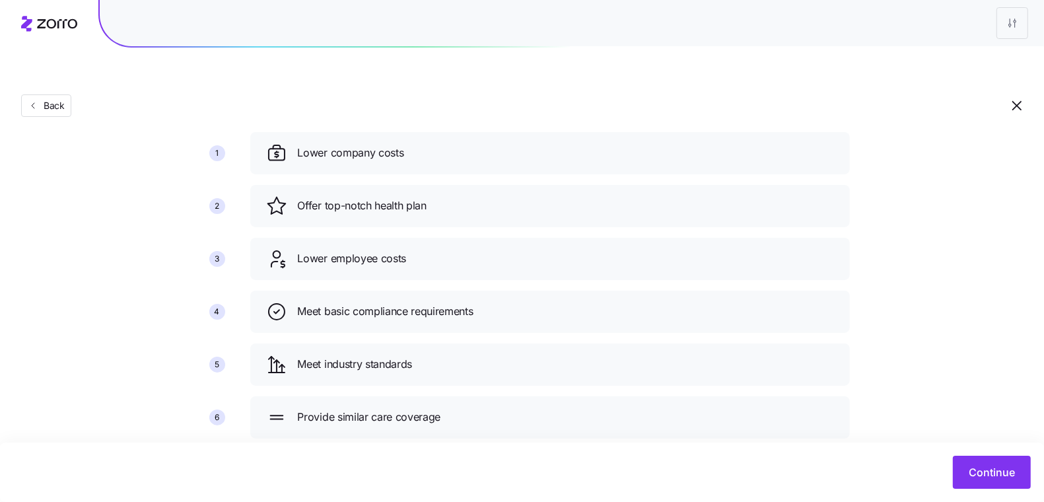
click at [974, 454] on div "Continue" at bounding box center [522, 471] width 1044 height 59
click at [980, 481] on button "Continue" at bounding box center [992, 472] width 78 height 33
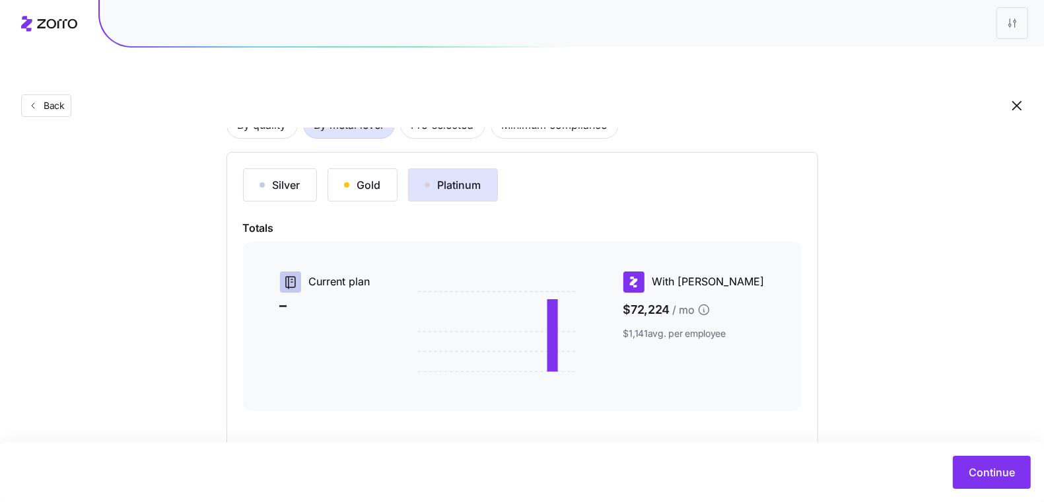
scroll to position [116, 0]
click at [994, 484] on button "Continue" at bounding box center [992, 472] width 78 height 33
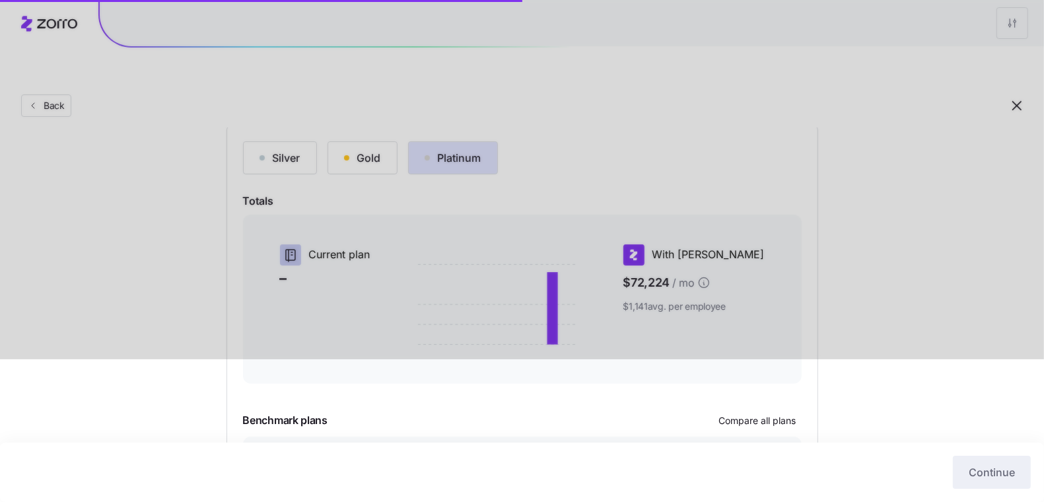
scroll to position [220, 0]
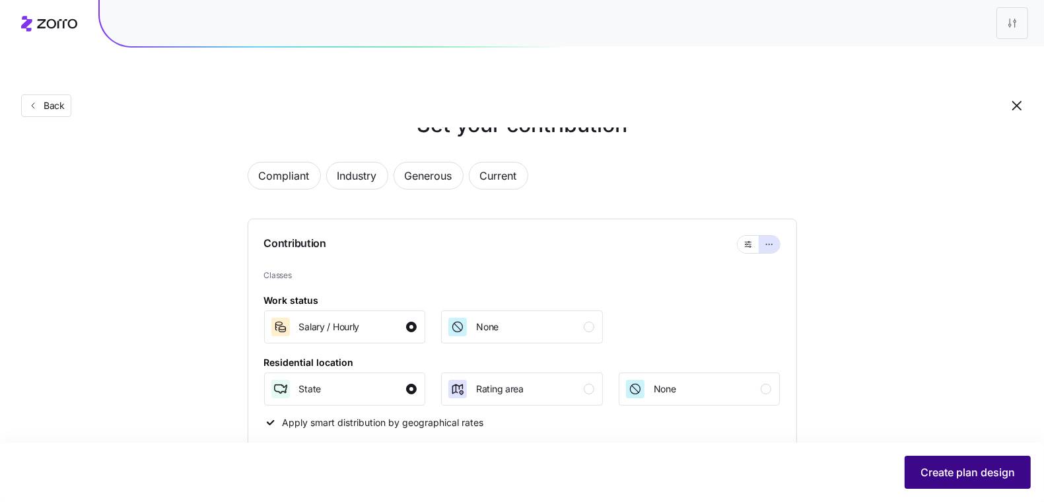
scroll to position [121, 0]
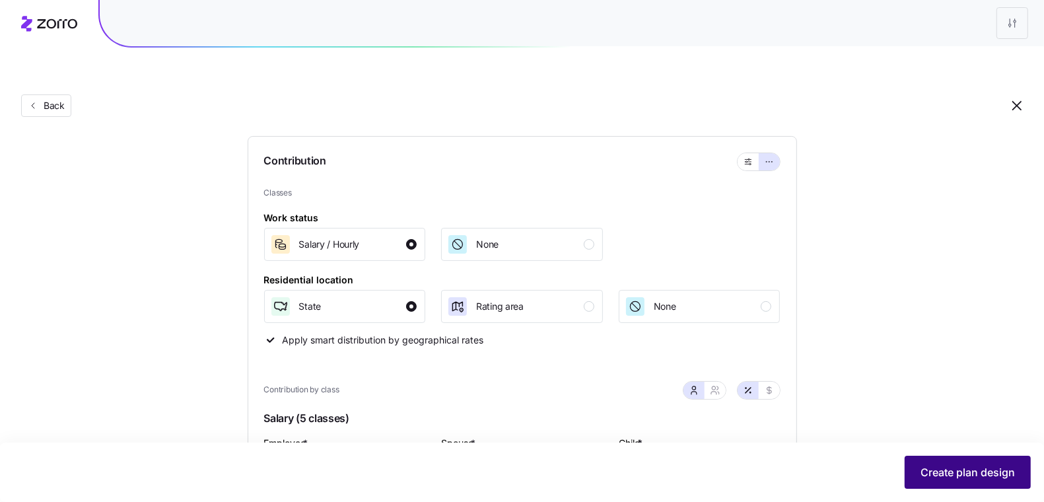
click at [968, 475] on span "Create plan design" at bounding box center [968, 472] width 94 height 16
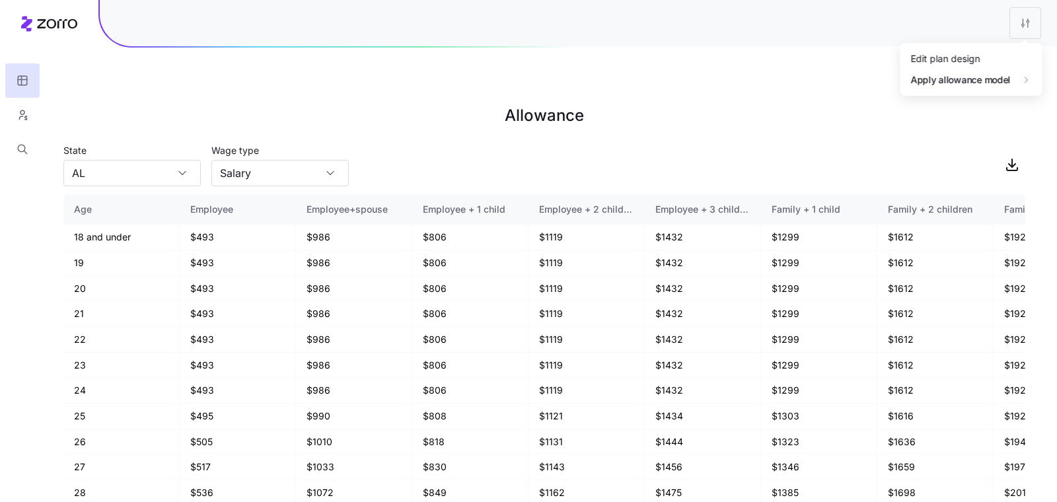
click at [1035, 24] on html "Allowance State AL Wage type Salary Age Employee Employee+spouse Employee + 1 c…" at bounding box center [528, 317] width 1057 height 635
click at [1000, 52] on div "Edit plan design" at bounding box center [970, 58] width 131 height 21
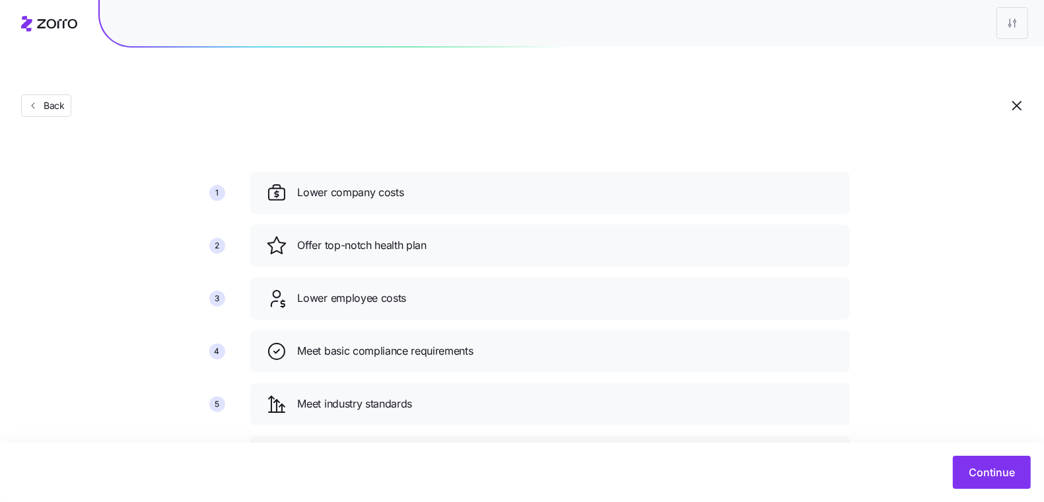
scroll to position [94, 0]
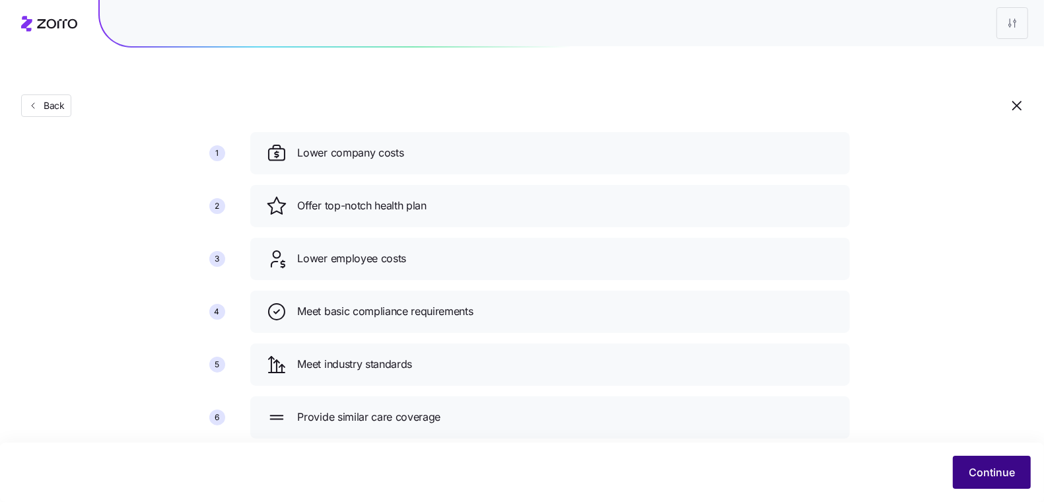
click at [981, 470] on span "Continue" at bounding box center [992, 472] width 46 height 16
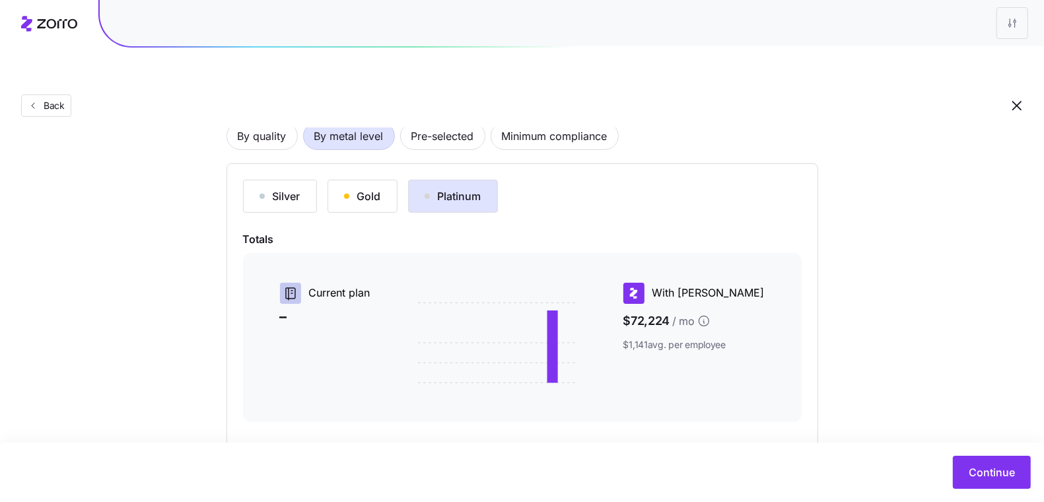
scroll to position [120, 0]
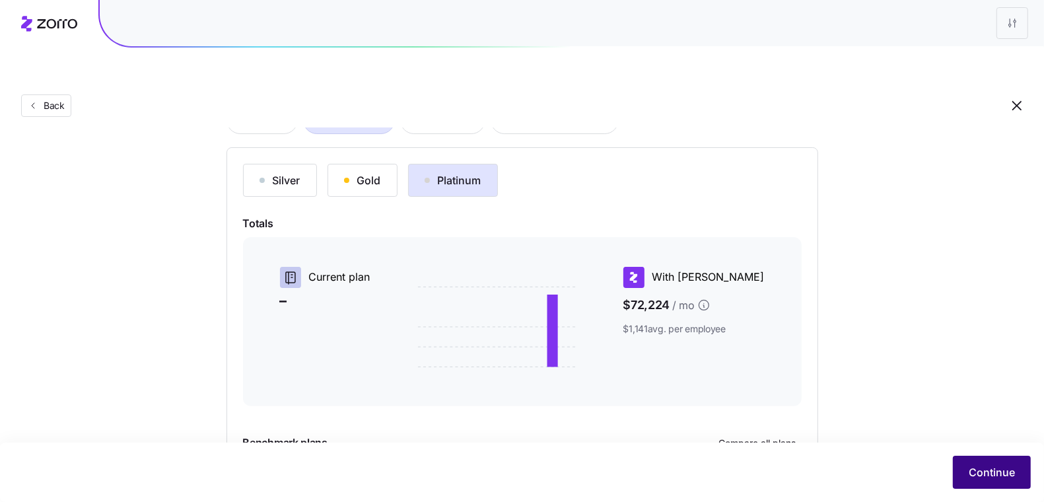
click at [957, 466] on button "Continue" at bounding box center [992, 472] width 78 height 33
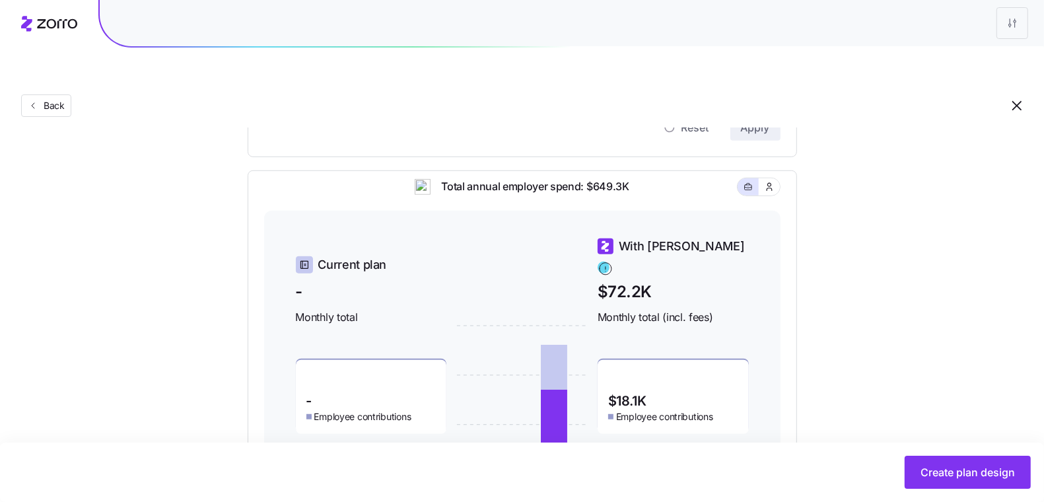
scroll to position [244, 0]
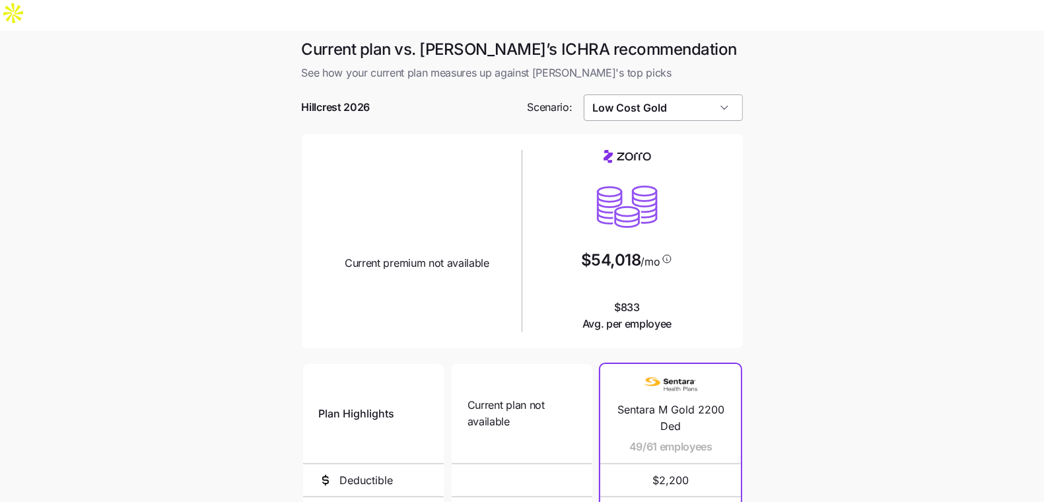
click at [702, 94] on input "Low Cost Gold" at bounding box center [663, 107] width 159 height 26
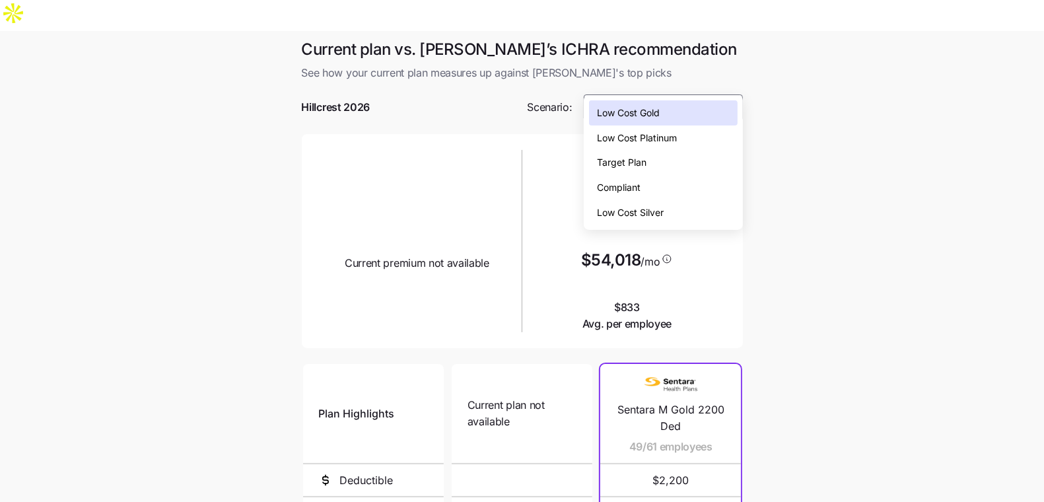
click at [657, 127] on div "Low Cost Platinum" at bounding box center [663, 137] width 148 height 25
type input "Low Cost Platinum"
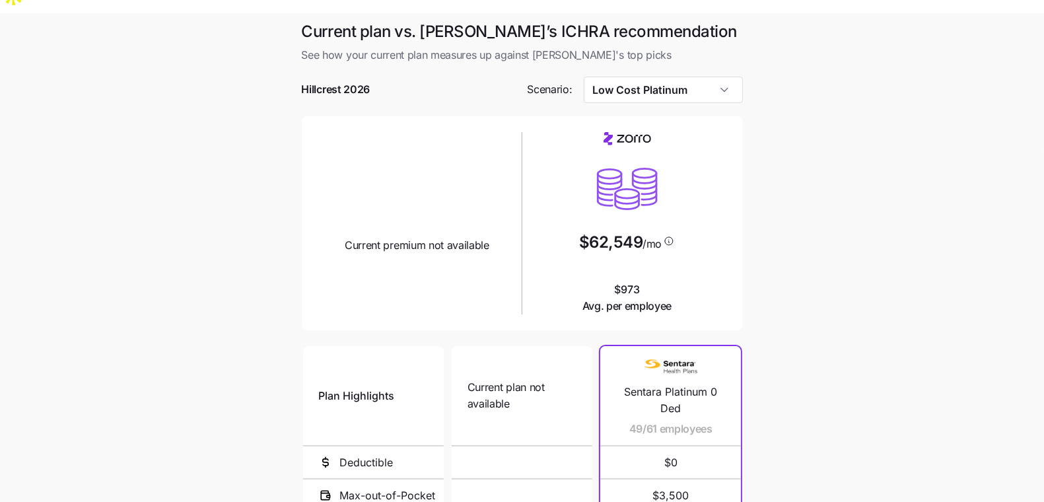
scroll to position [218, 0]
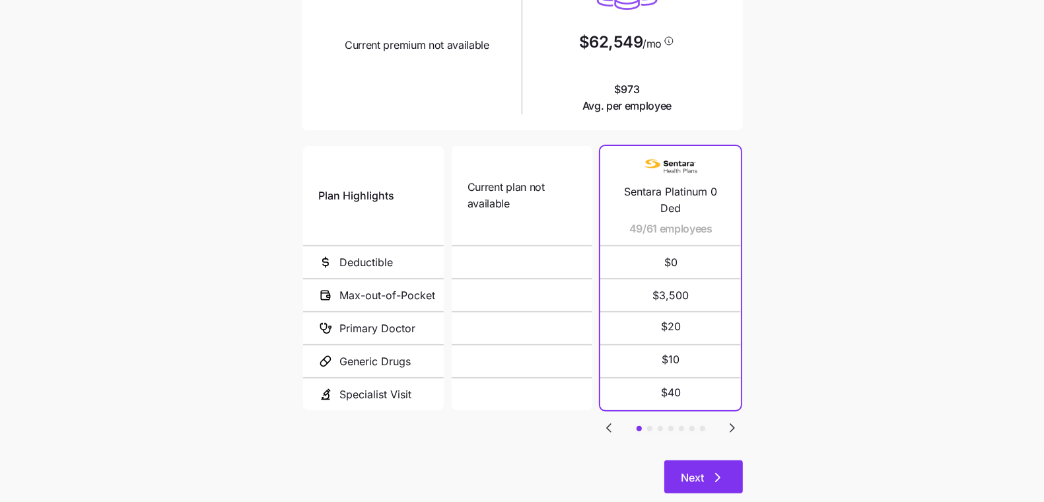
click at [710, 470] on icon "button" at bounding box center [718, 478] width 16 height 16
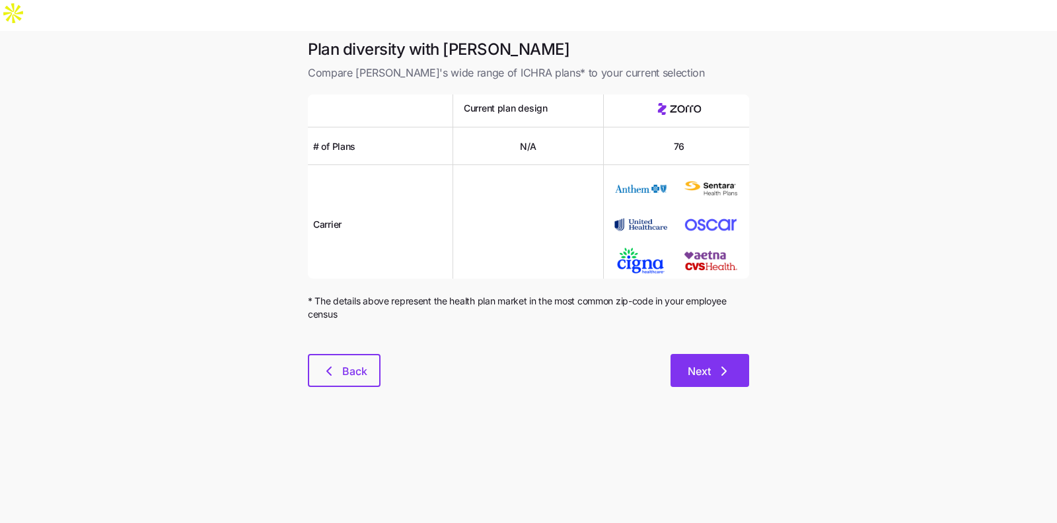
click at [726, 363] on icon "button" at bounding box center [724, 371] width 16 height 16
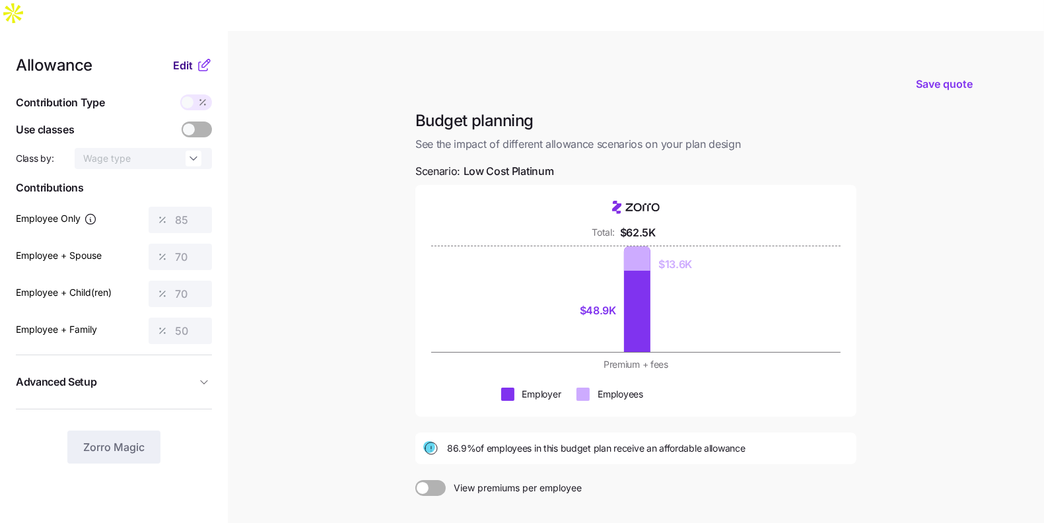
click at [186, 57] on span "Edit" at bounding box center [183, 65] width 20 height 16
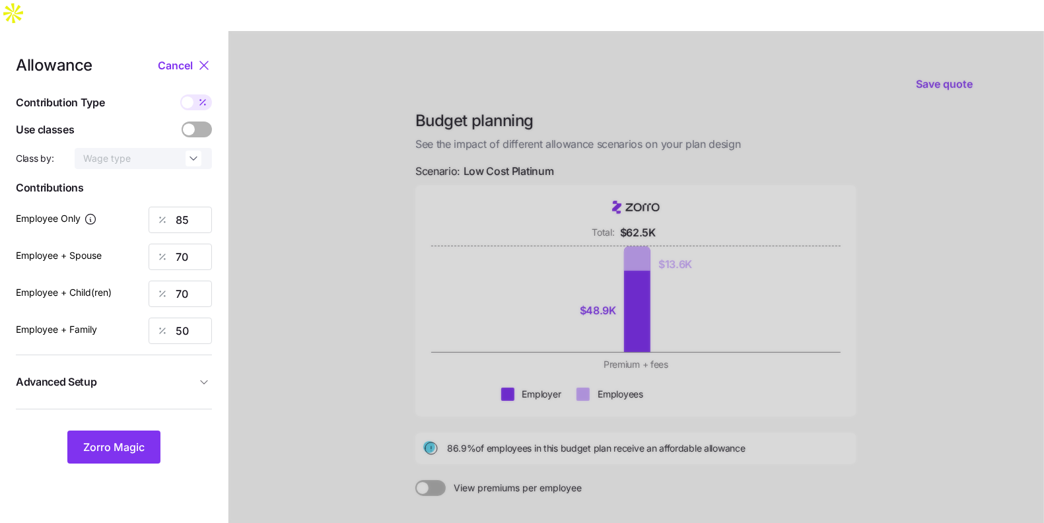
click at [195, 111] on div "Allowance Cancel Contribution Type Use classes Class by: Wage type Contribution…" at bounding box center [114, 260] width 196 height 406
click at [193, 122] on div at bounding box center [197, 130] width 30 height 16
click at [182, 122] on input "checkbox" at bounding box center [182, 122] width 0 height 0
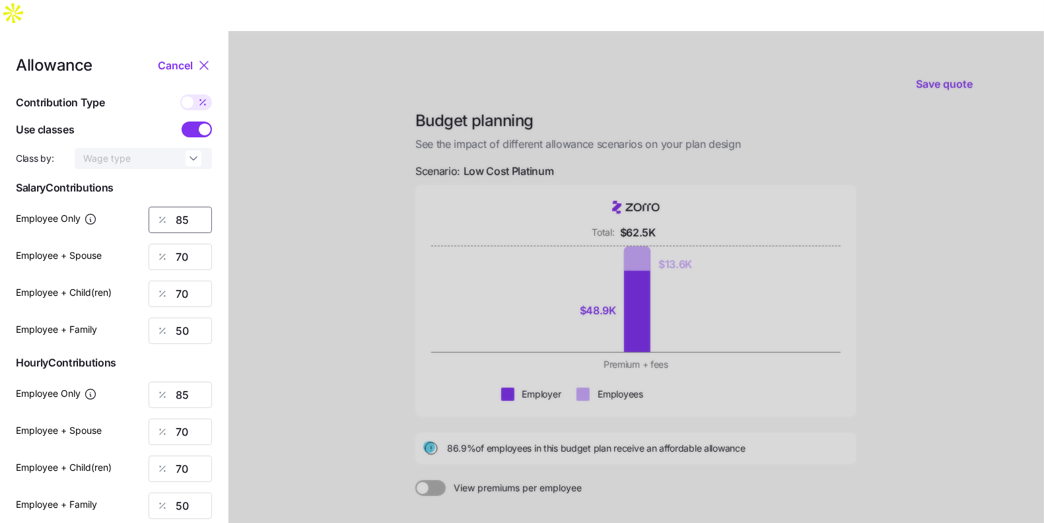
click at [181, 207] on input "85" at bounding box center [180, 220] width 63 height 26
type input "90"
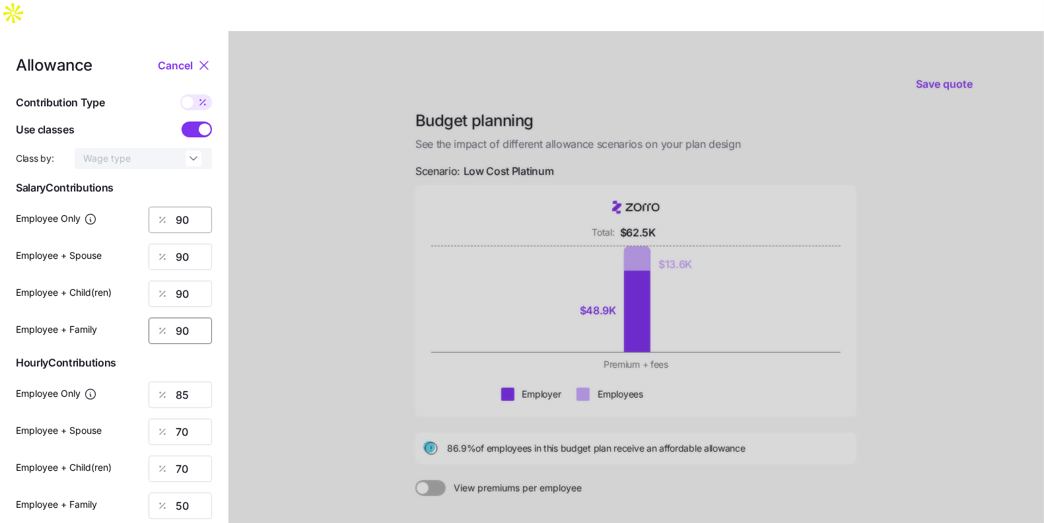
type input "90"
type input "70"
type input "50"
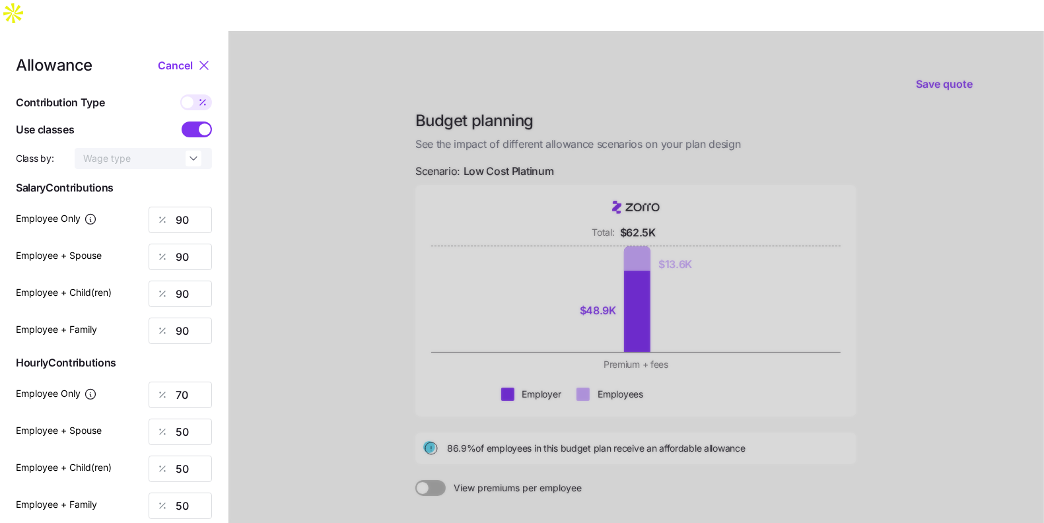
click at [340, 209] on div at bounding box center [636, 354] width 816 height 646
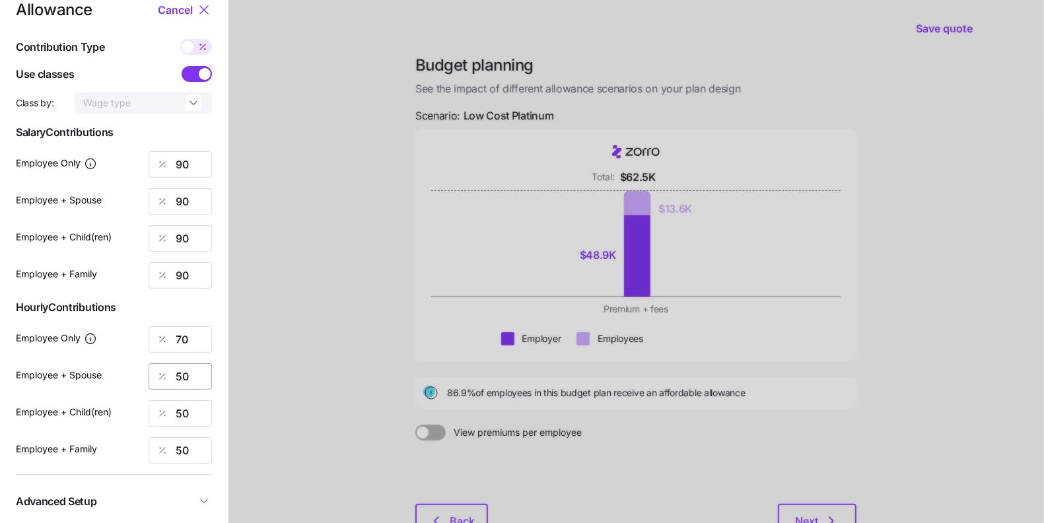
scroll to position [122, 0]
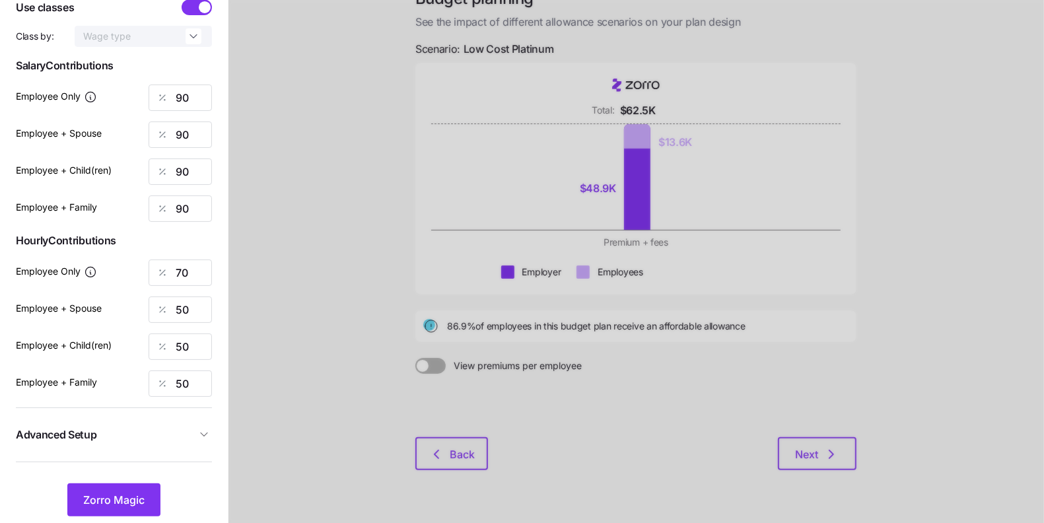
click at [131, 419] on div "Allowance Cancel Contribution Type Use classes Class by: Wage type Salary Contr…" at bounding box center [114, 225] width 196 height 581
click at [130, 419] on button "Advanced Setup" at bounding box center [114, 435] width 196 height 32
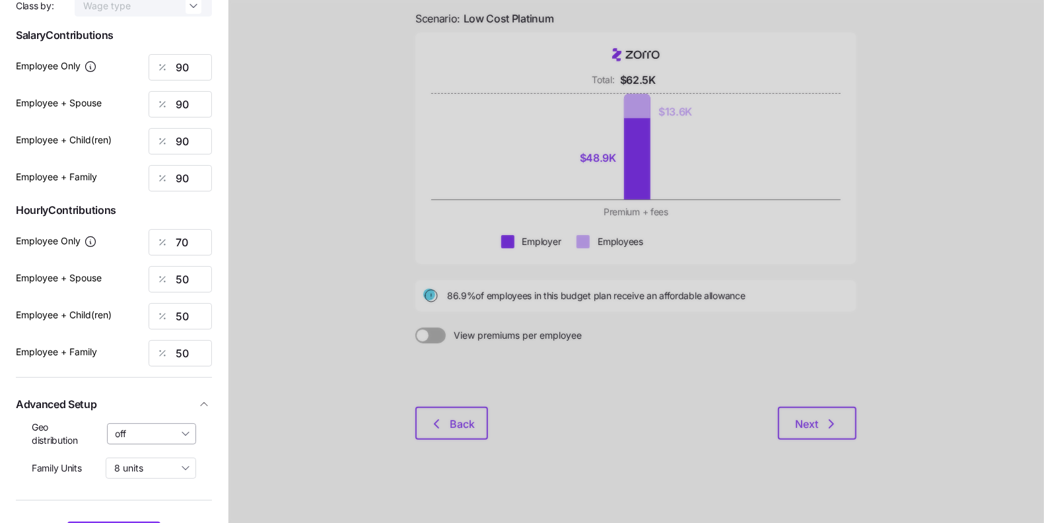
click at [131, 423] on input "off" at bounding box center [152, 433] width 90 height 21
click at [135, 473] on span "By state (5)" at bounding box center [145, 479] width 50 height 15
type input "By state (5)"
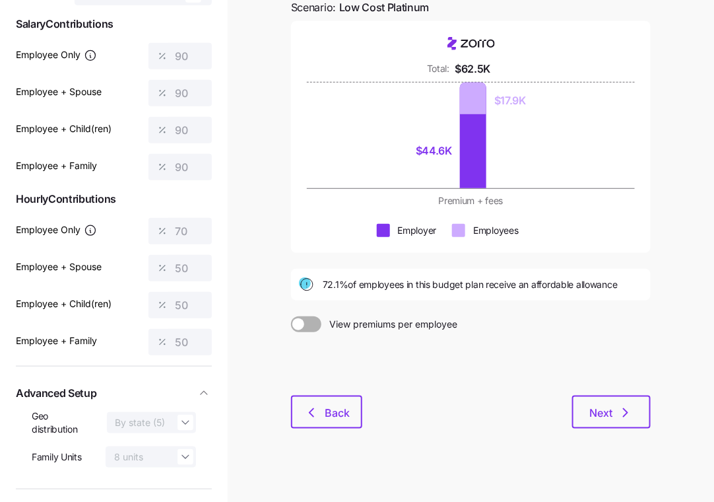
scroll to position [174, 0]
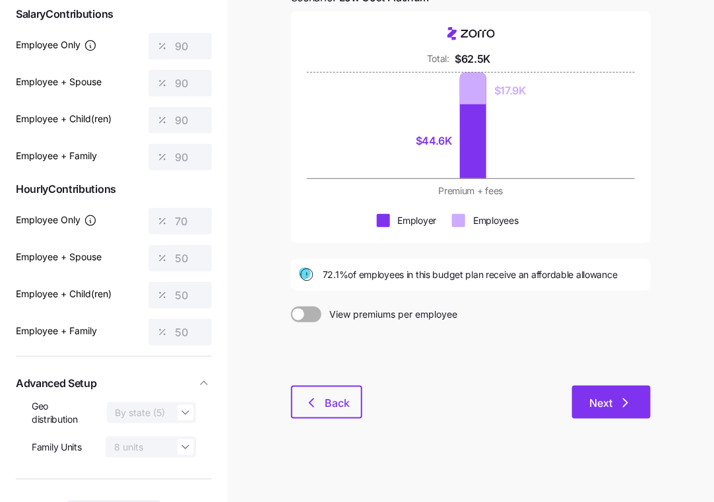
click at [609, 395] on span "Next" at bounding box center [601, 403] width 23 height 16
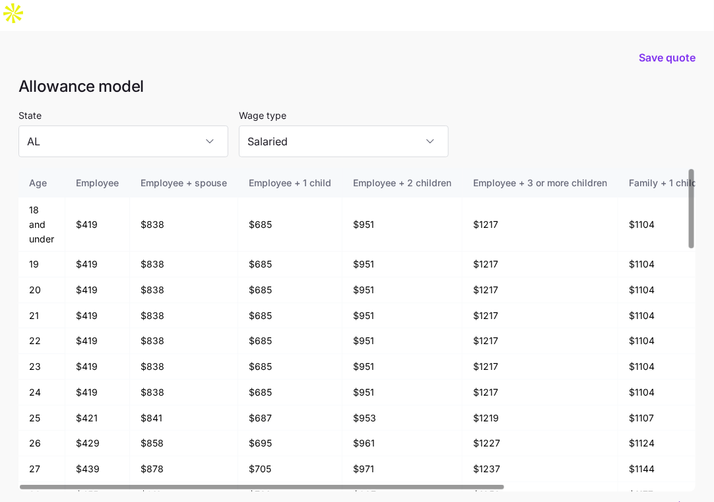
click at [631, 499] on span "Download allowance model" at bounding box center [599, 507] width 139 height 16
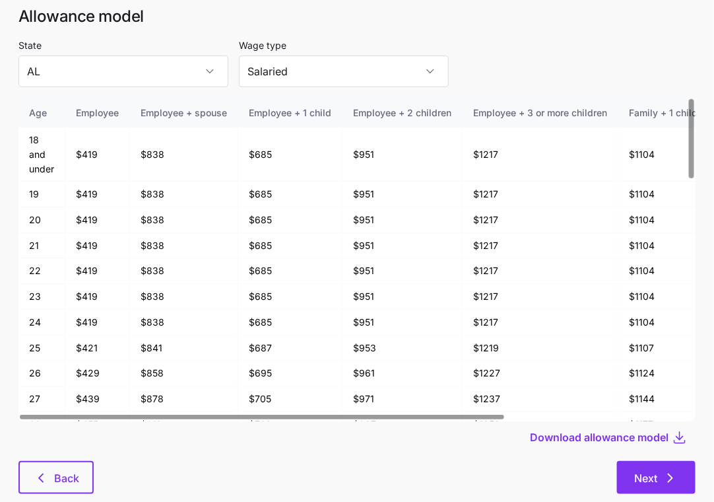
scroll to position [71, 0]
click at [651, 470] on span "Next" at bounding box center [646, 478] width 23 height 16
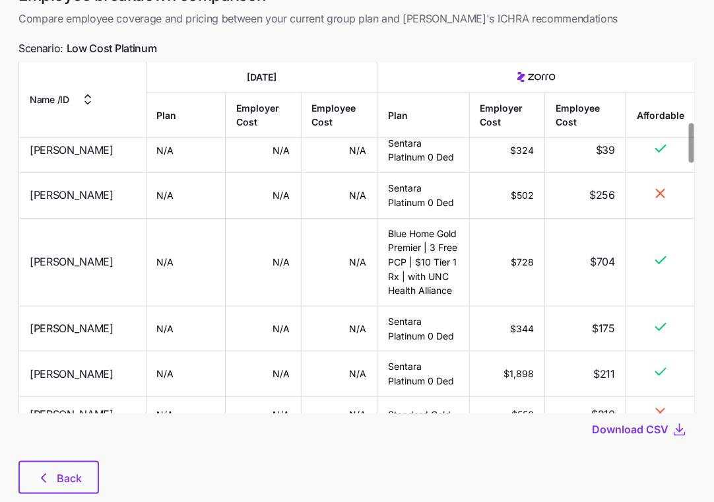
scroll to position [555, 0]
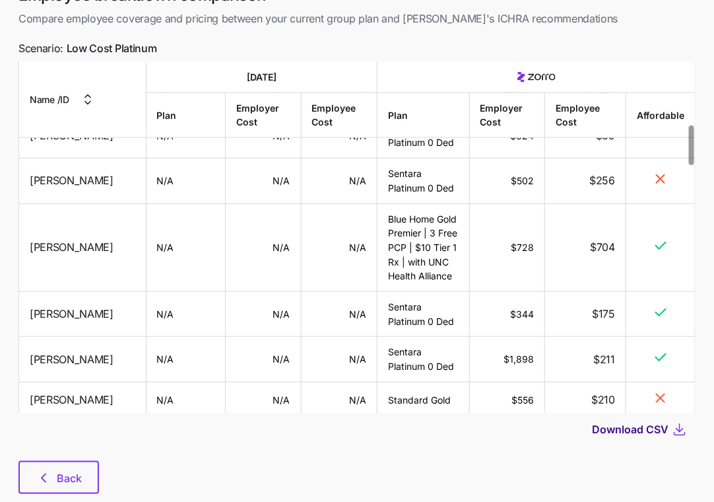
click at [620, 421] on span "Download CSV" at bounding box center [630, 429] width 77 height 16
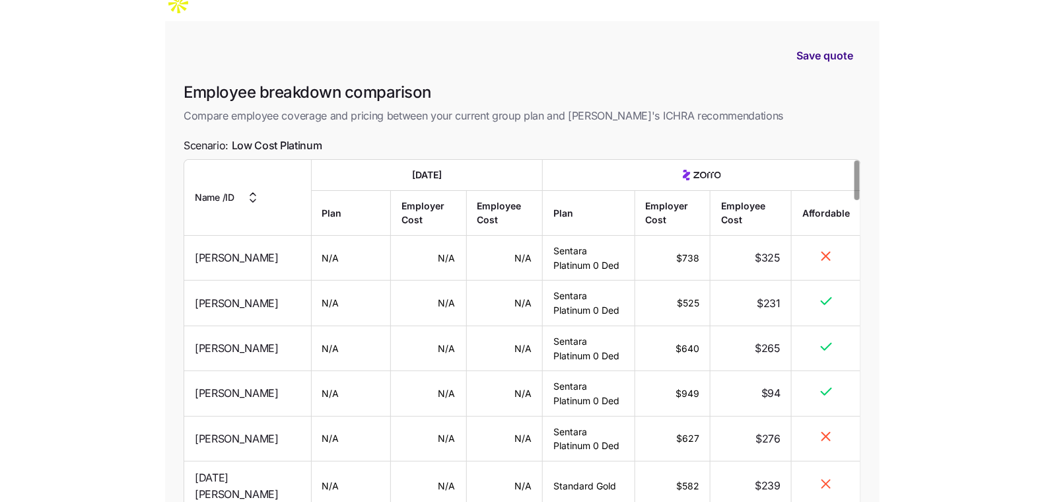
scroll to position [0, 0]
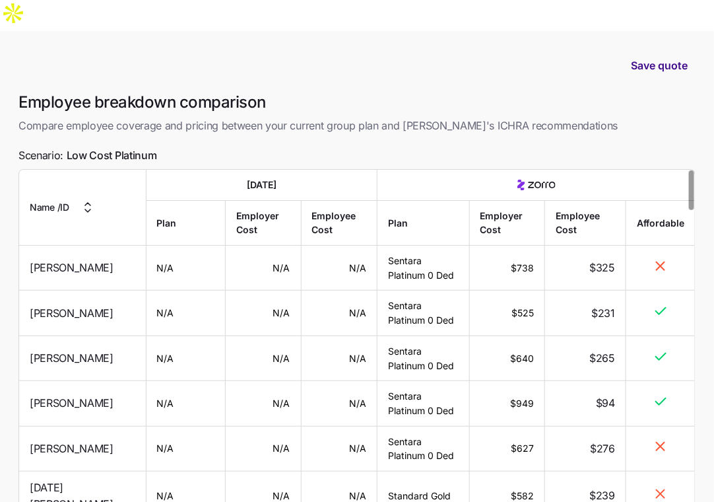
click at [662, 57] on span "Save quote" at bounding box center [659, 65] width 57 height 16
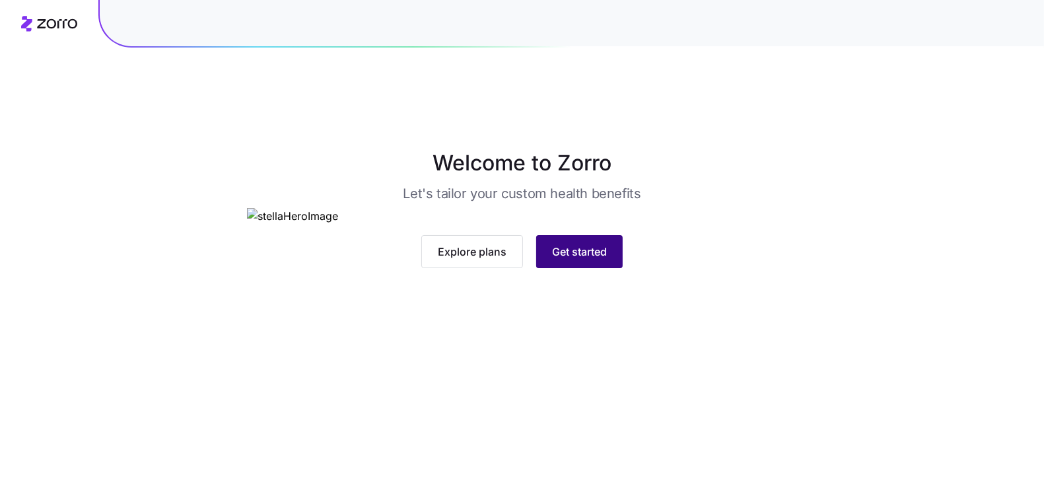
click at [610, 268] on button "Get started" at bounding box center [579, 251] width 87 height 33
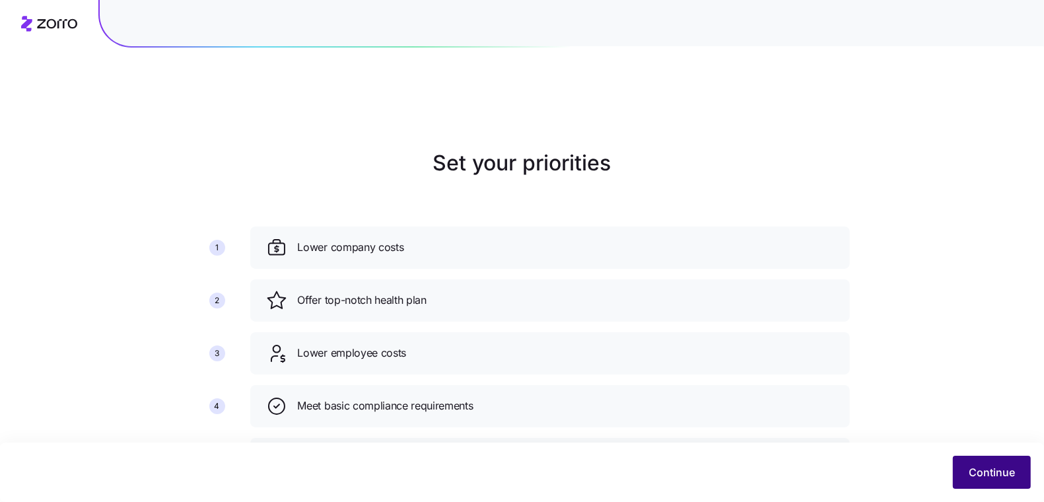
click at [996, 480] on button "Continue" at bounding box center [992, 472] width 78 height 33
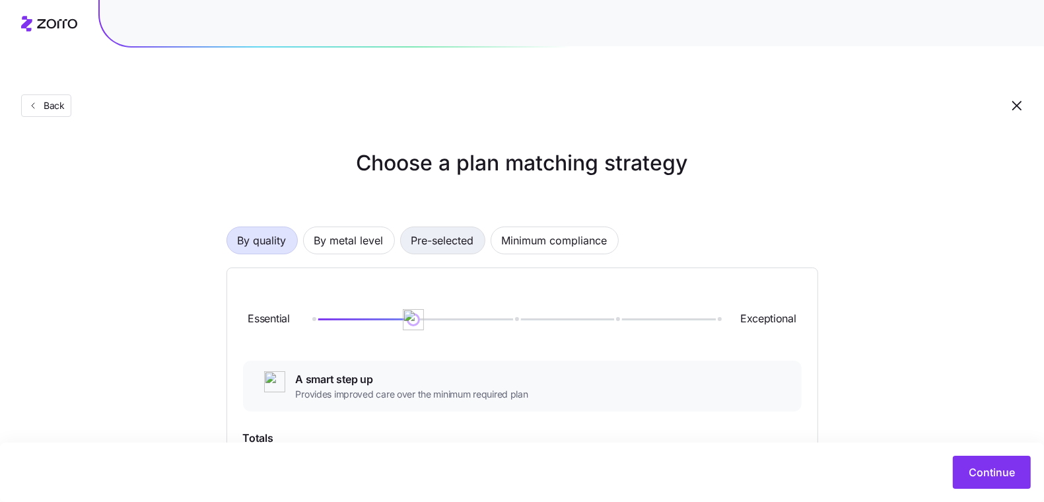
click at [412, 227] on span "Pre-selected" at bounding box center [442, 240] width 63 height 26
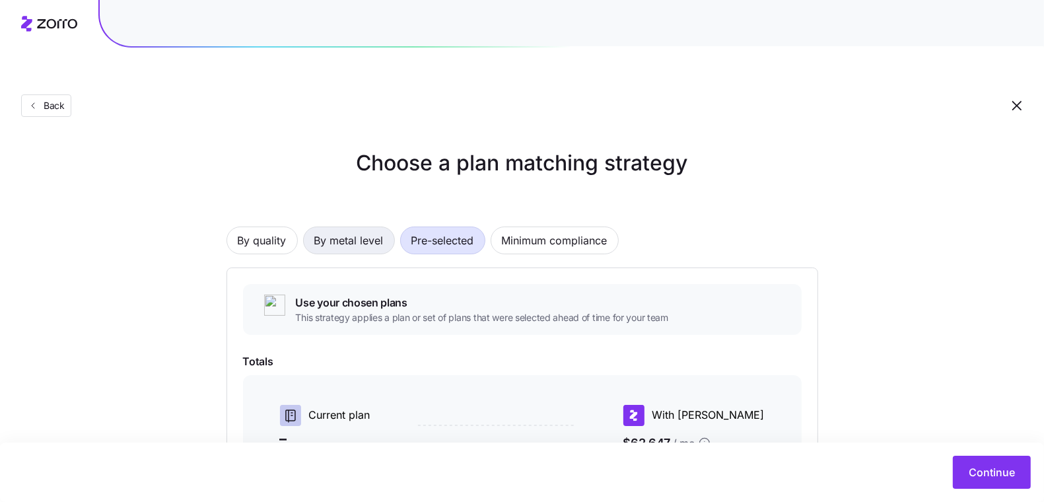
click at [361, 227] on span "By metal level" at bounding box center [348, 240] width 69 height 26
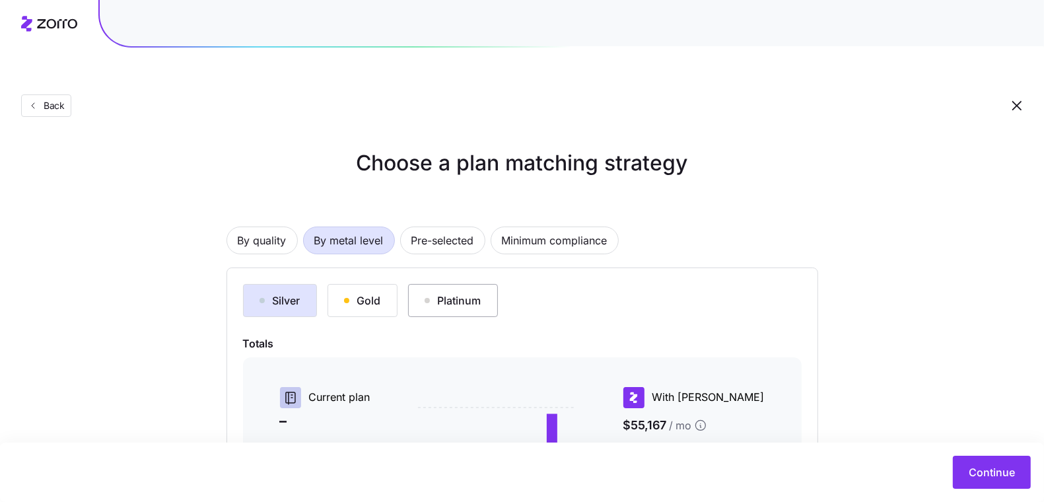
click at [472, 293] on div "Platinum" at bounding box center [453, 301] width 57 height 16
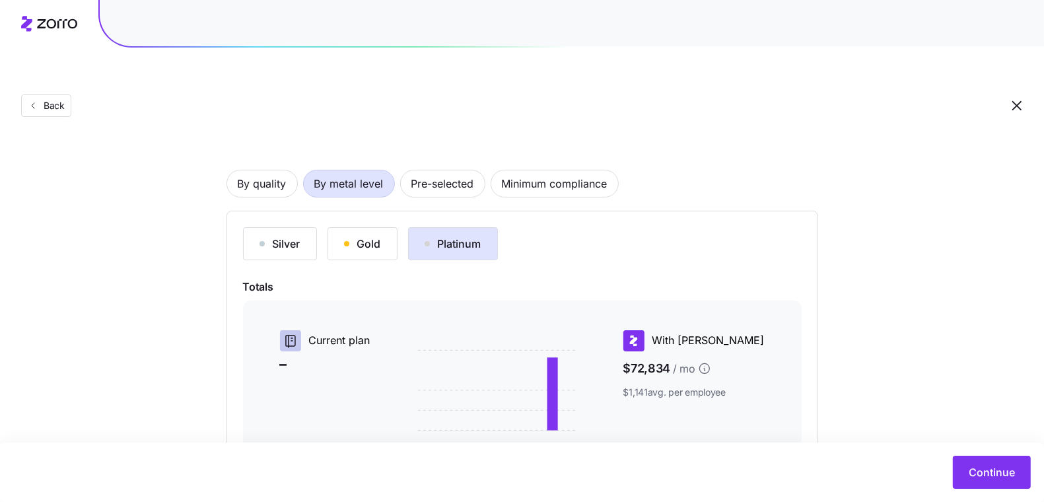
scroll to position [225, 0]
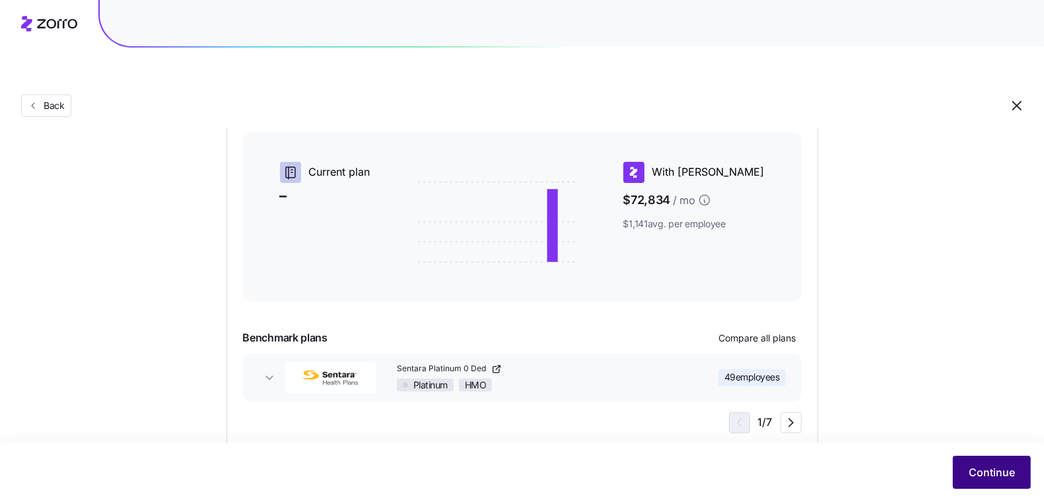
click at [962, 464] on button "Continue" at bounding box center [992, 472] width 78 height 33
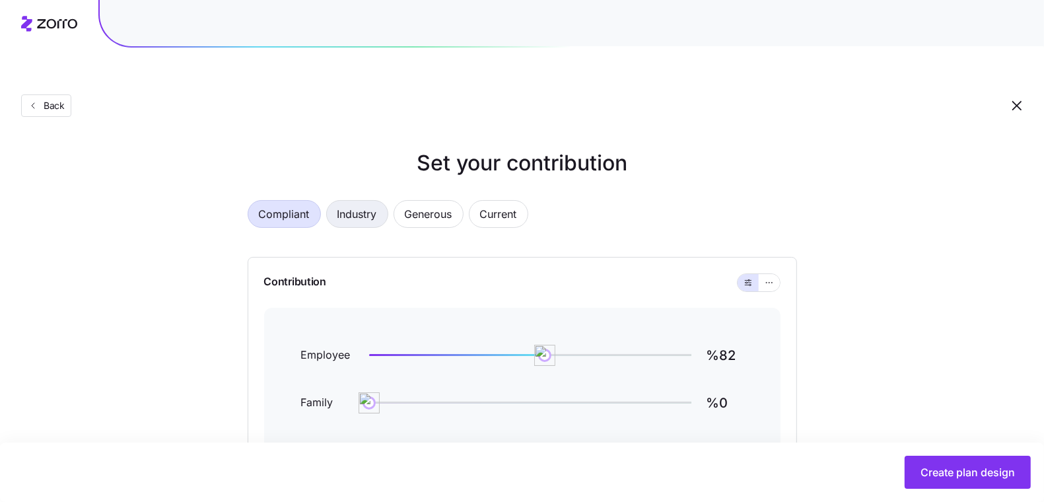
click at [353, 201] on span "Industry" at bounding box center [357, 214] width 40 height 26
click at [314, 200] on button "Compliant" at bounding box center [284, 214] width 73 height 28
type input "%0"
click at [486, 201] on span "Current" at bounding box center [498, 214] width 37 height 26
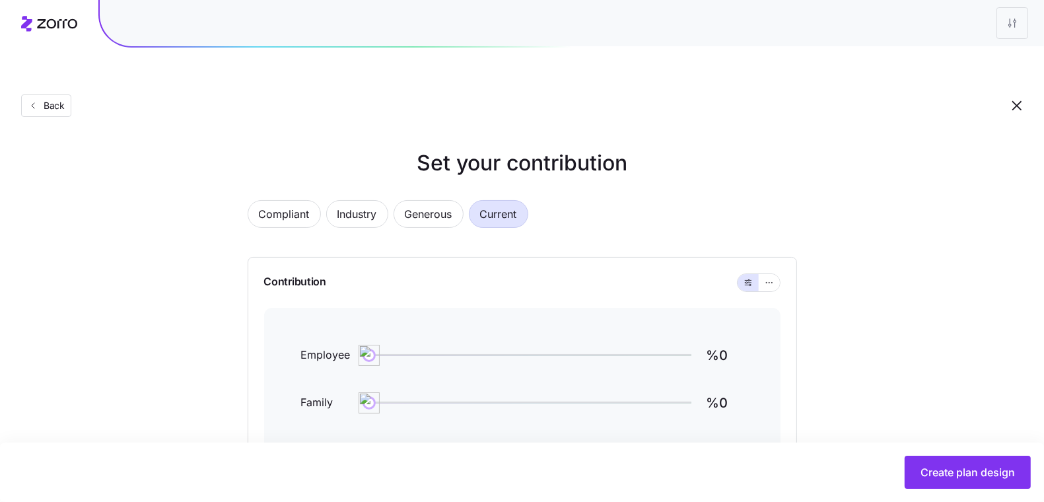
drag, startPoint x: 287, startPoint y: 184, endPoint x: 523, endPoint y: 194, distance: 236.6
click at [287, 201] on span "Compliant" at bounding box center [284, 214] width 51 height 26
type input "%82"
click at [771, 277] on button "button" at bounding box center [769, 282] width 11 height 11
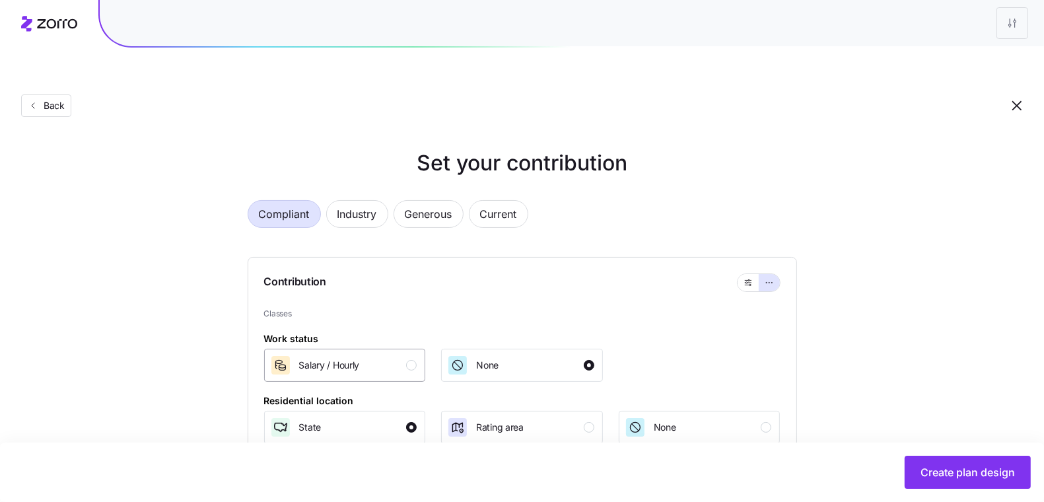
click at [391, 355] on div "Salary / Hourly" at bounding box center [343, 365] width 147 height 21
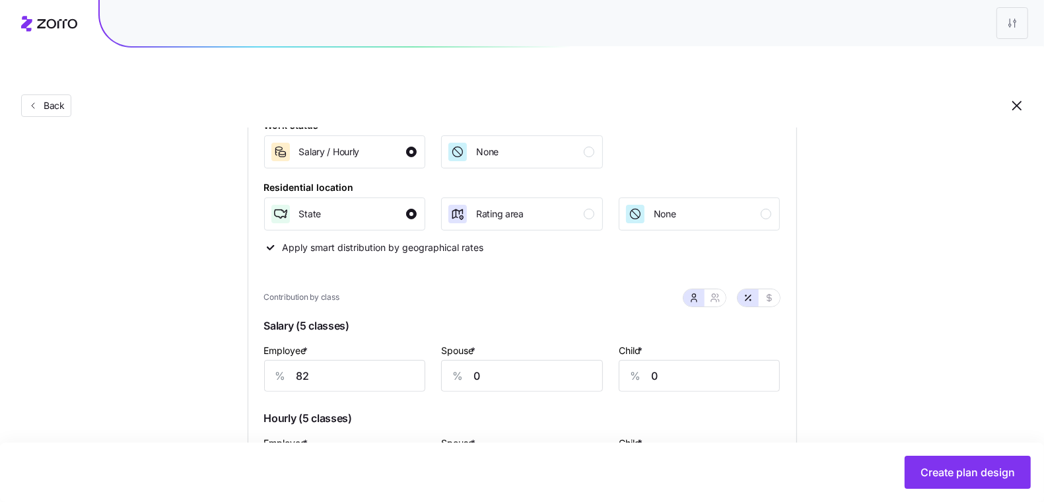
scroll to position [249, 0]
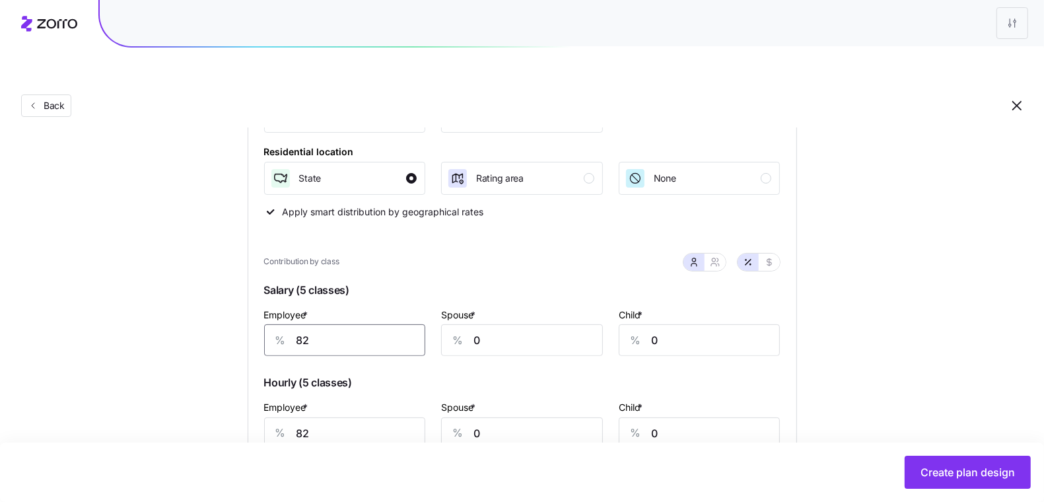
click at [370, 324] on input "82" at bounding box center [345, 340] width 162 height 32
type input "90"
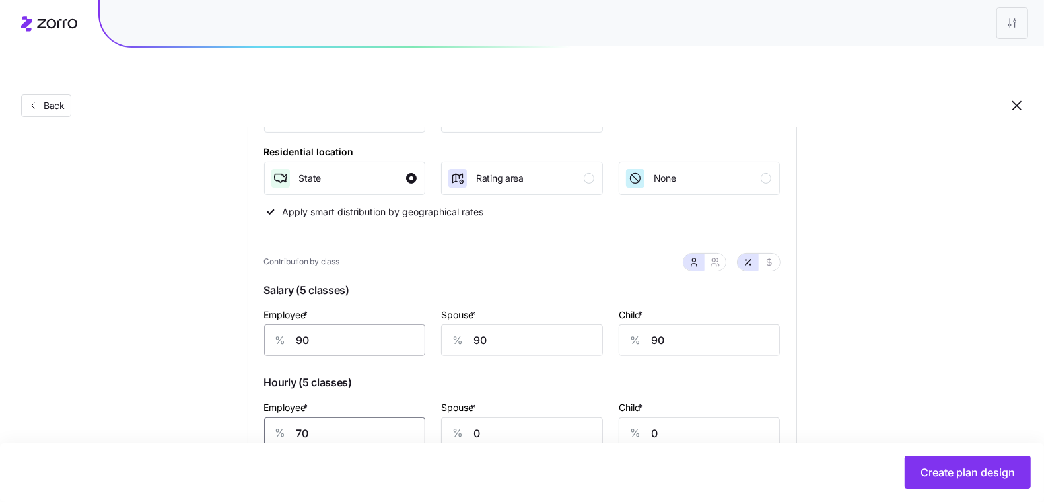
type input "70"
type input "50"
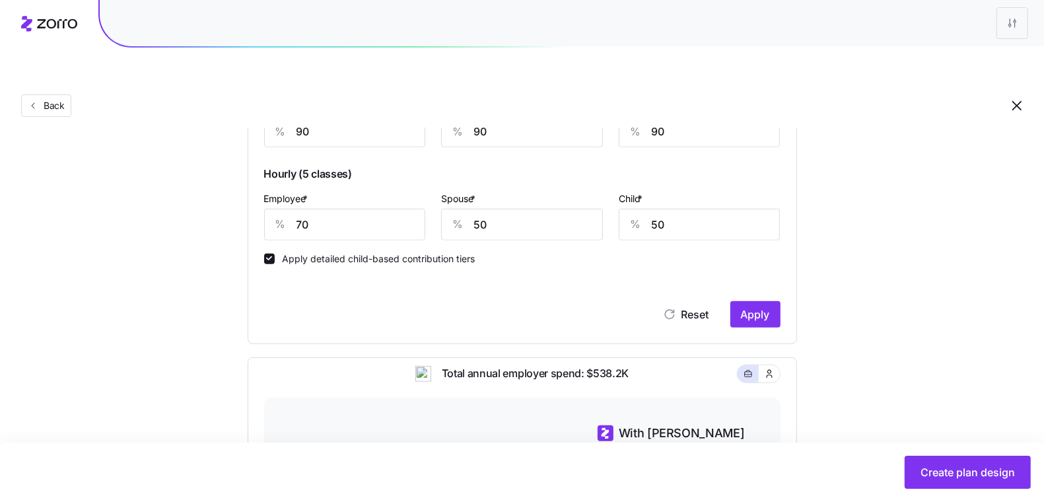
scroll to position [573, 0]
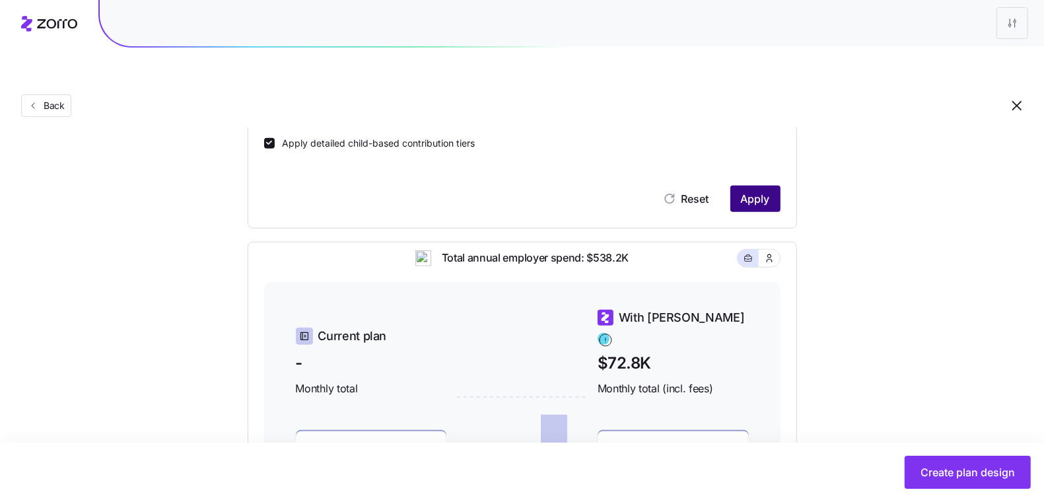
click at [756, 191] on span "Apply" at bounding box center [755, 199] width 29 height 16
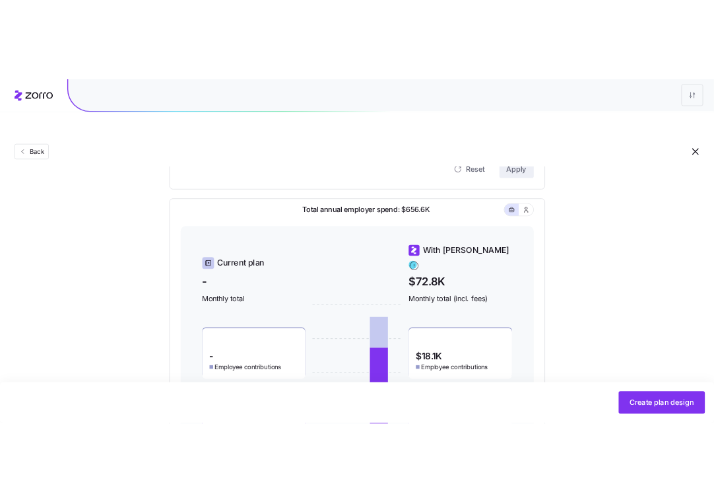
scroll to position [754, 0]
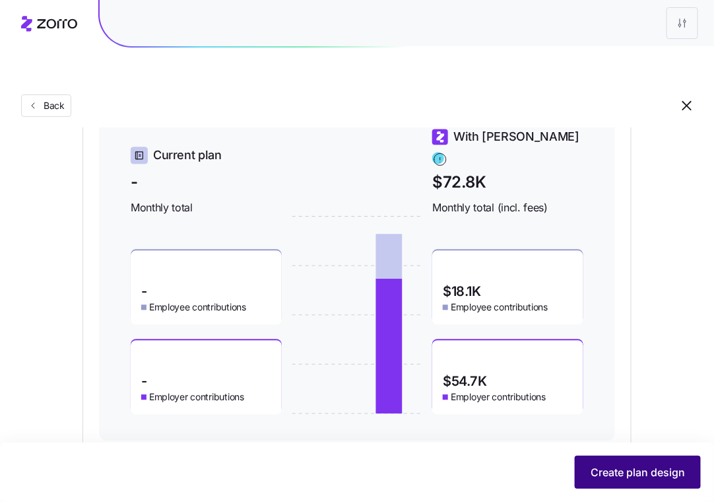
click at [629, 468] on span "Create plan design" at bounding box center [638, 472] width 94 height 16
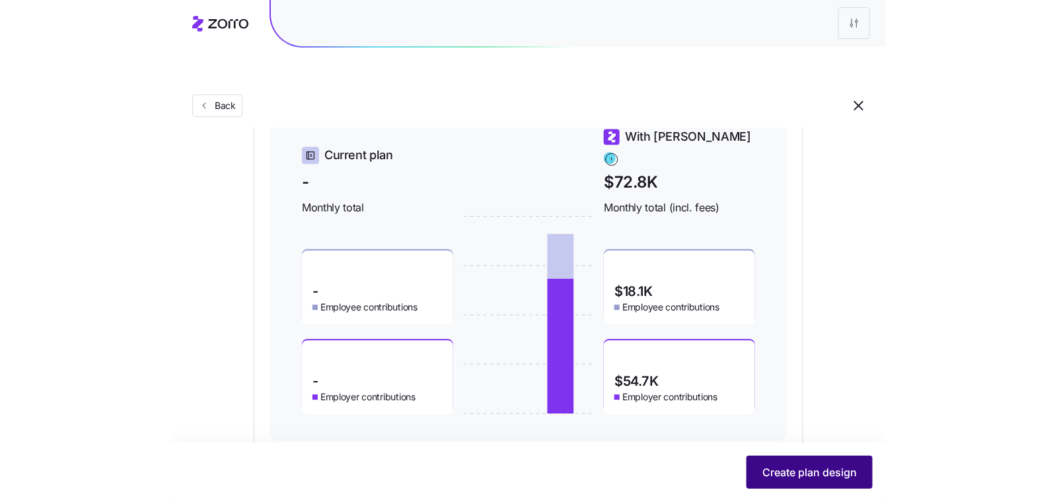
scroll to position [0, 0]
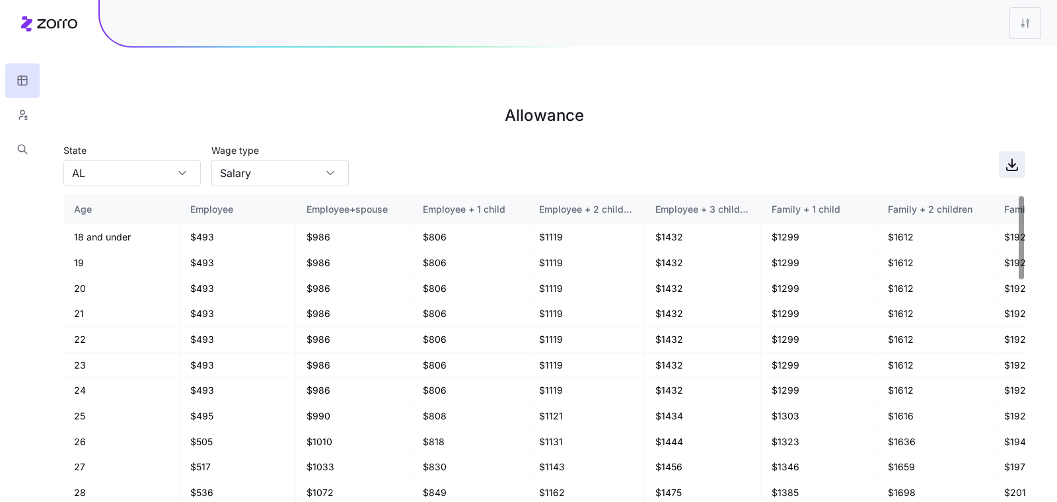
click at [1010, 157] on icon "button" at bounding box center [1012, 165] width 16 height 16
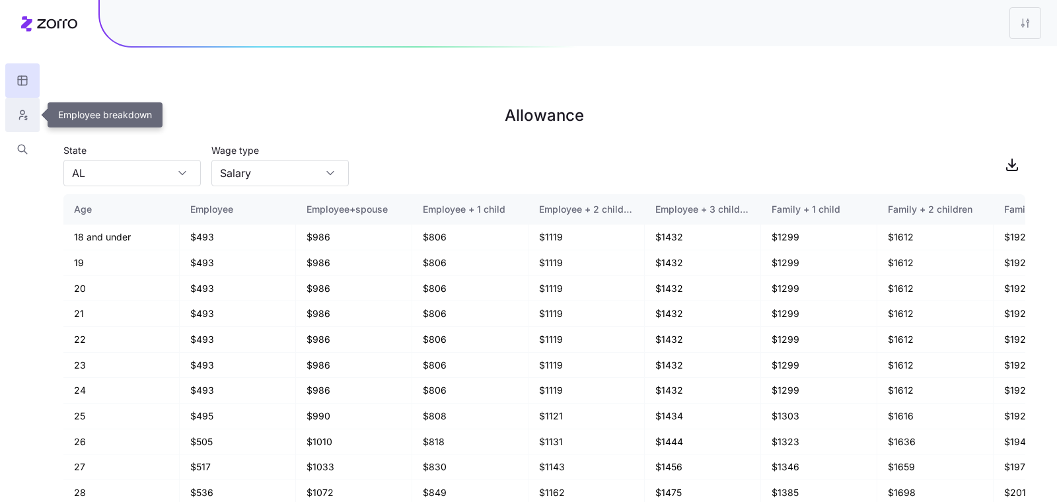
click at [14, 111] on button "button" at bounding box center [22, 115] width 34 height 34
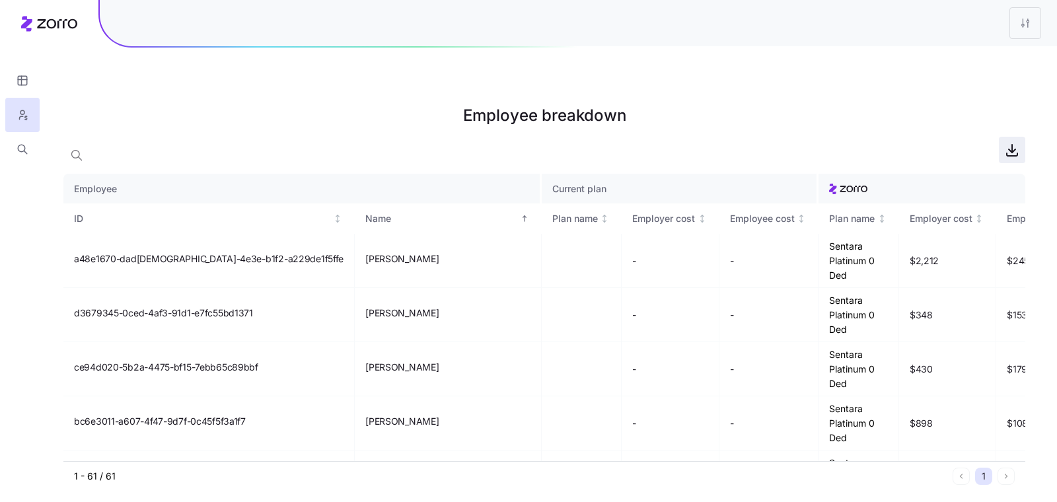
click at [1012, 145] on icon "button" at bounding box center [1012, 149] width 0 height 8
